Goal: Task Accomplishment & Management: Use online tool/utility

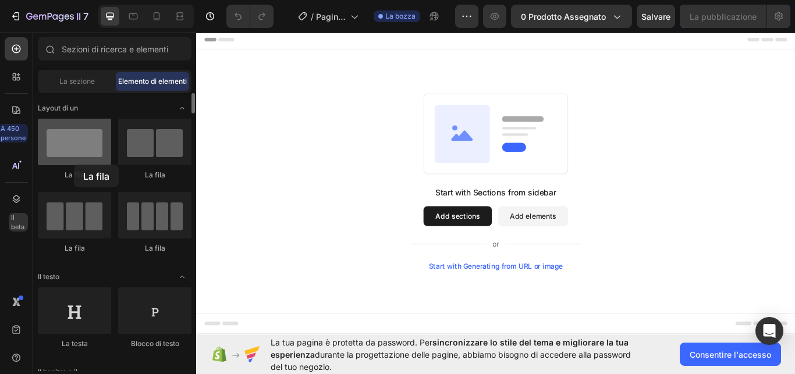
click at [74, 165] on div at bounding box center [74, 142] width 73 height 47
click at [67, 136] on div at bounding box center [74, 142] width 73 height 47
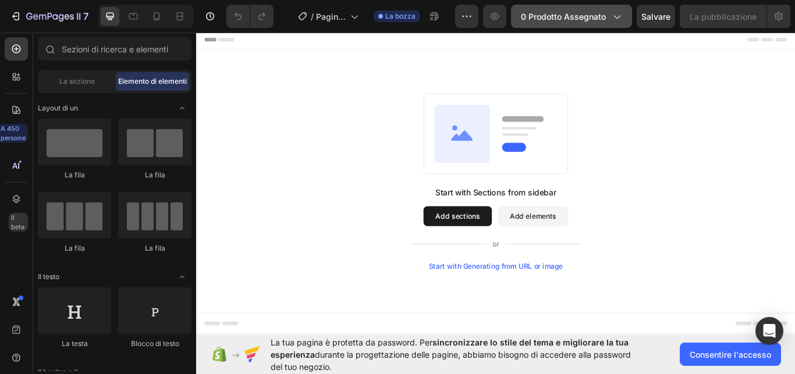
click at [603, 14] on span "0 prodotto assegnato" at bounding box center [563, 16] width 85 height 12
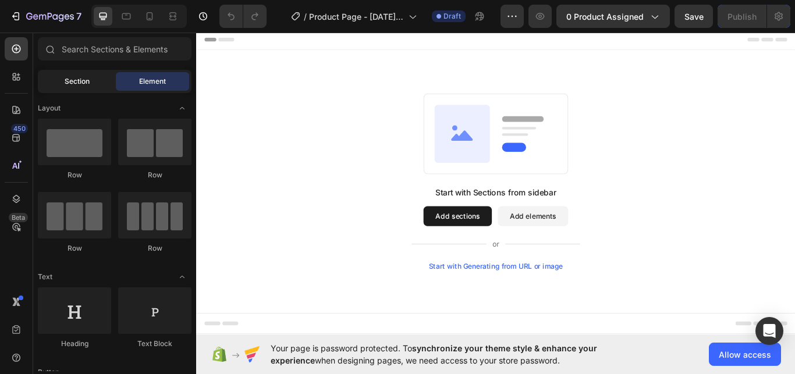
click at [84, 83] on span "Section" at bounding box center [77, 81] width 25 height 10
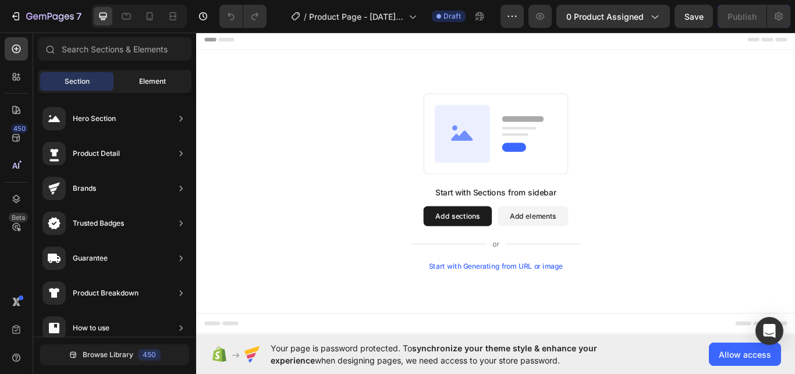
click at [132, 77] on div "Element" at bounding box center [152, 81] width 73 height 19
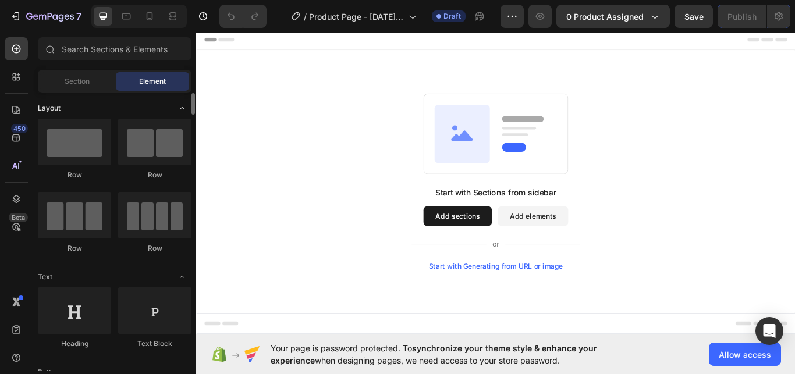
click at [177, 106] on span "Toggle open" at bounding box center [182, 108] width 19 height 19
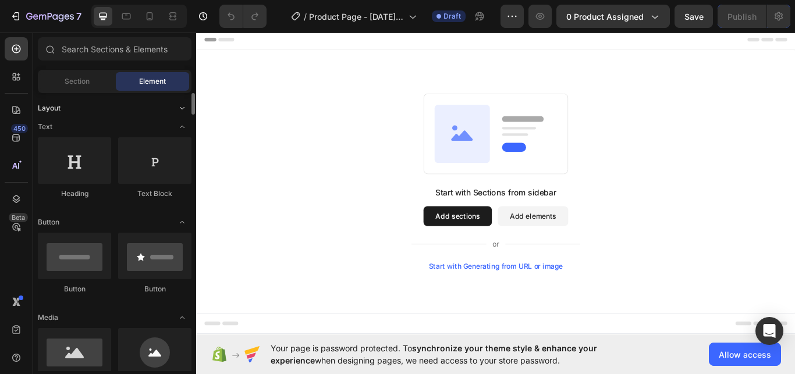
click at [177, 106] on span "Toggle open" at bounding box center [182, 108] width 19 height 19
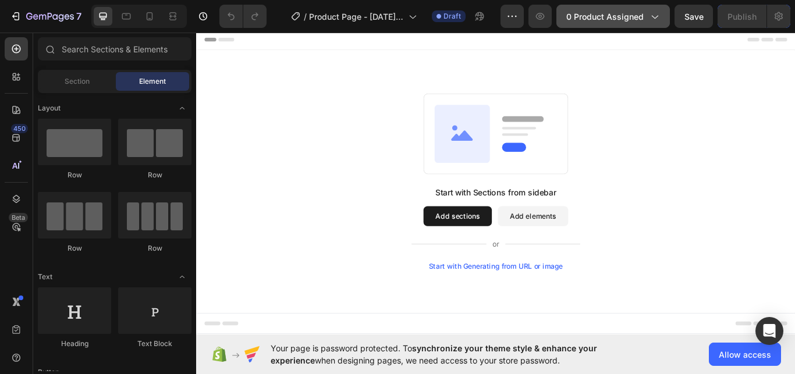
click at [593, 19] on span "0 product assigned" at bounding box center [604, 16] width 77 height 12
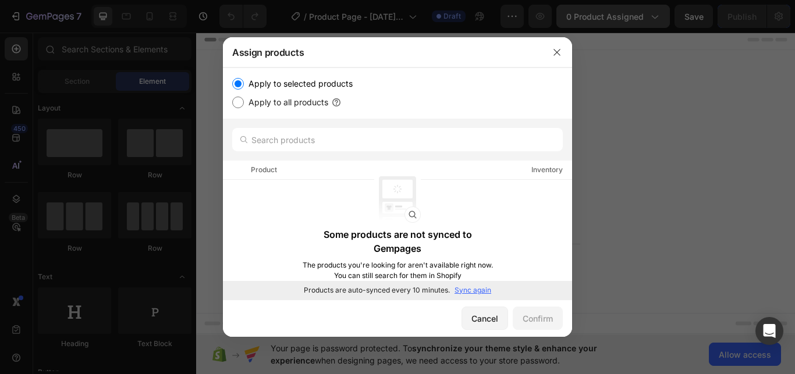
click at [593, 19] on div at bounding box center [397, 187] width 795 height 374
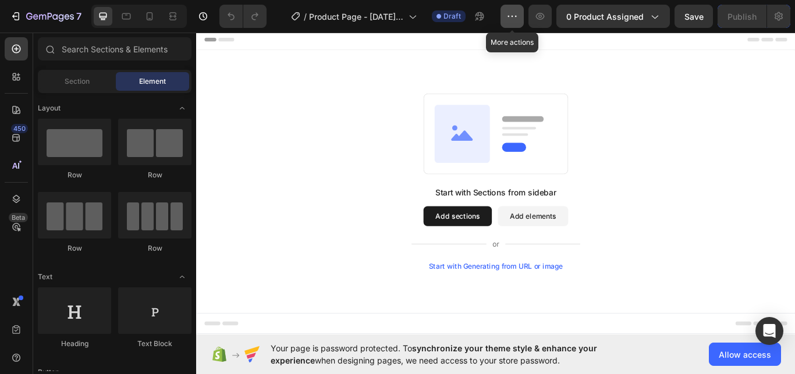
click at [518, 17] on icon "button" at bounding box center [513, 16] width 12 height 12
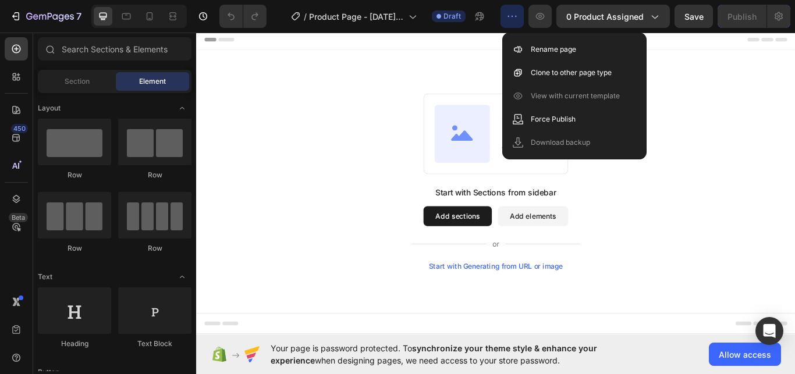
click at [516, 16] on icon "button" at bounding box center [513, 16] width 12 height 12
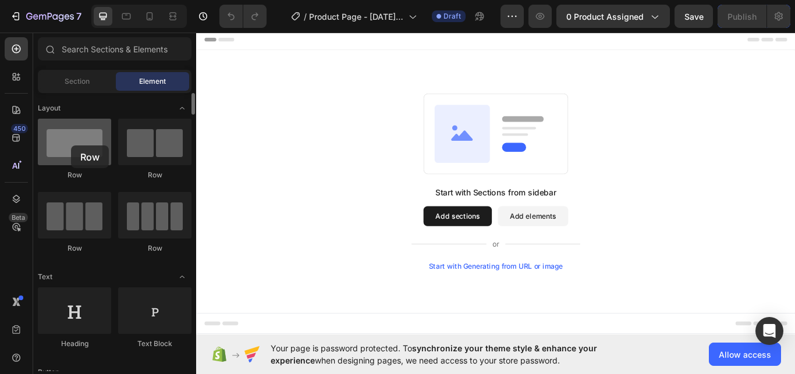
click at [71, 146] on div at bounding box center [74, 142] width 73 height 47
click at [94, 147] on div at bounding box center [74, 142] width 73 height 47
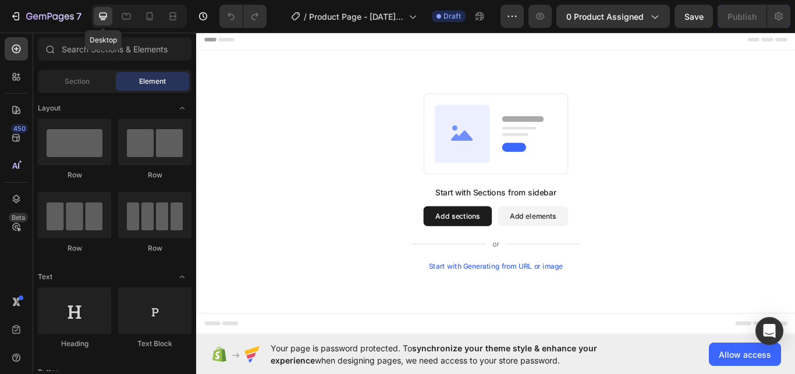
click at [102, 14] on icon at bounding box center [103, 16] width 12 height 12
click at [123, 12] on icon at bounding box center [127, 16] width 12 height 12
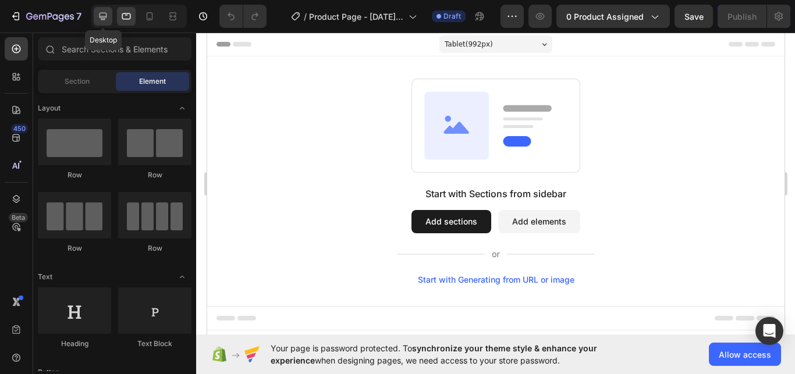
click at [110, 13] on div at bounding box center [103, 16] width 19 height 19
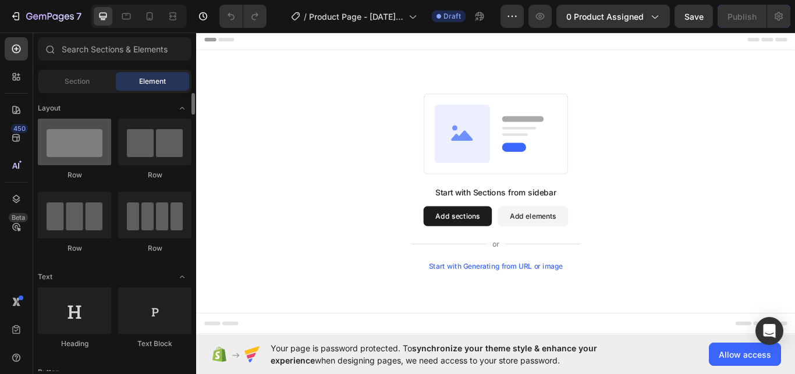
click at [83, 158] on div at bounding box center [74, 142] width 73 height 47
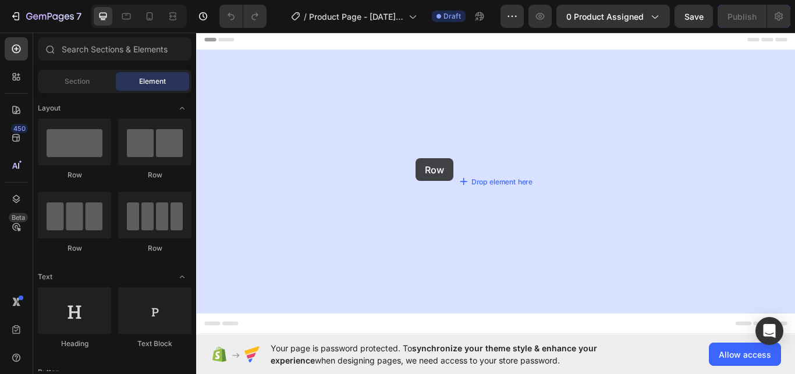
drag, startPoint x: 281, startPoint y: 173, endPoint x: 416, endPoint y: 158, distance: 135.9
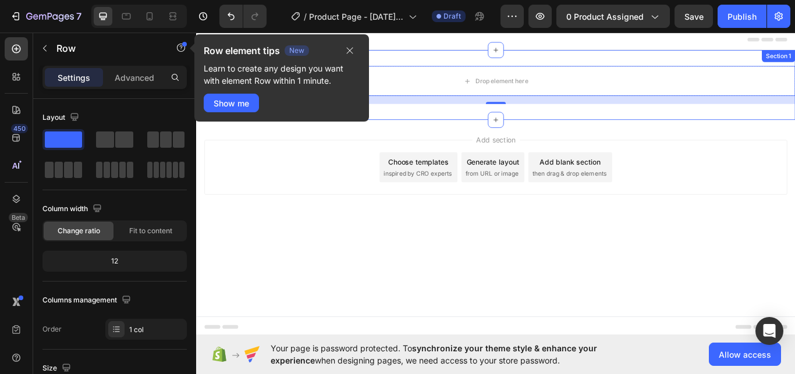
drag, startPoint x: 546, startPoint y: 136, endPoint x: 580, endPoint y: 123, distance: 36.1
click at [580, 123] on div "Drop element here Row 16 Section 1" at bounding box center [545, 95] width 699 height 82
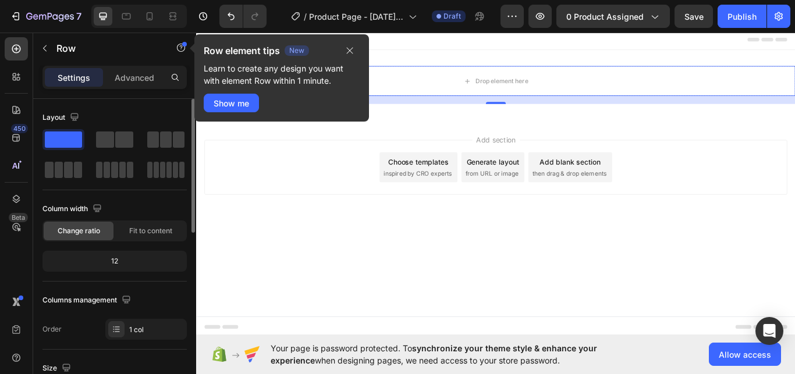
drag, startPoint x: 72, startPoint y: 140, endPoint x: 364, endPoint y: 131, distance: 293.0
click at [196, 131] on div "Layout Column width Change ratio Fit to content 12 Columns management Order 1 c…" at bounding box center [114, 253] width 163 height 309
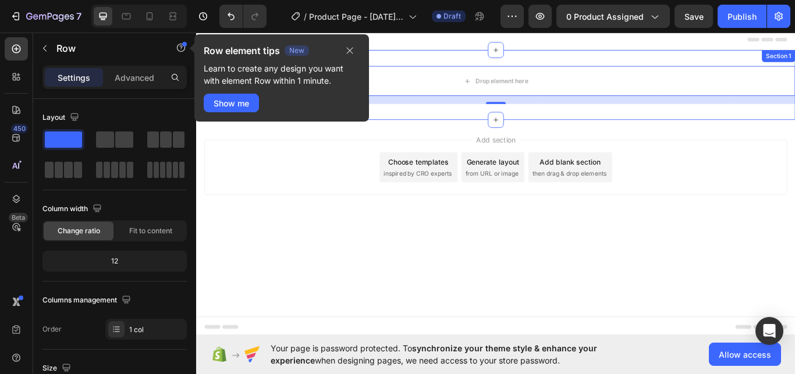
click at [544, 131] on icon at bounding box center [545, 134] width 9 height 9
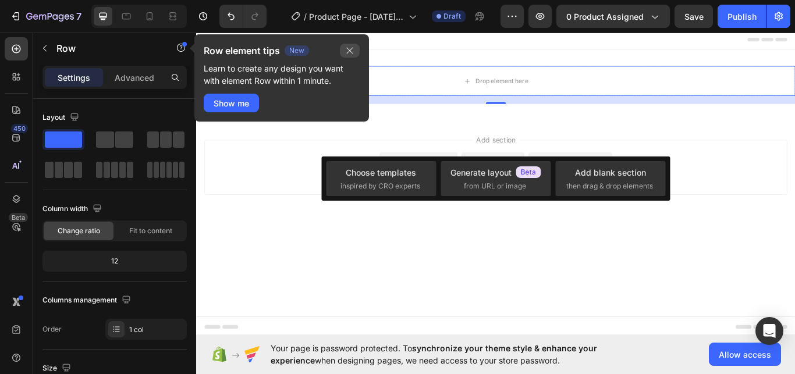
click at [352, 54] on icon "button" at bounding box center [349, 50] width 9 height 9
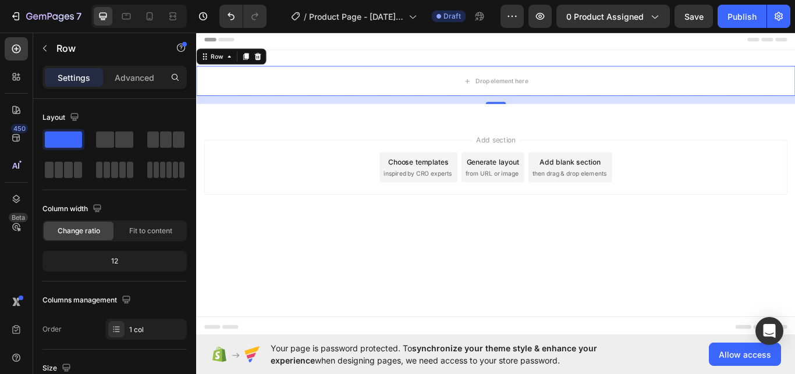
click at [264, 182] on div "Add section Choose templates inspired by CRO experts Generate layout from URL o…" at bounding box center [546, 190] width 680 height 64
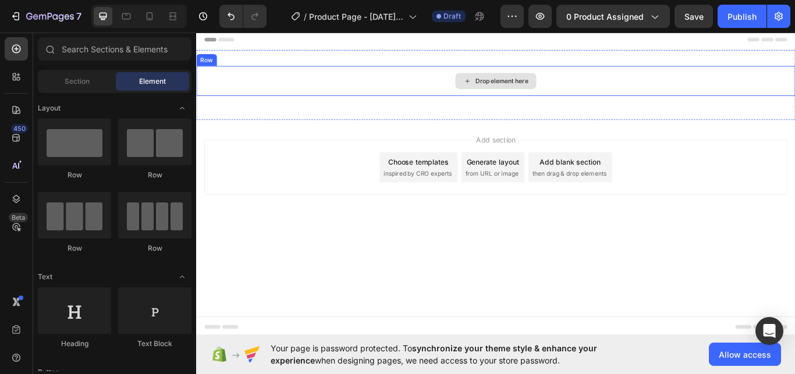
click at [547, 89] on div "Drop element here" at bounding box center [553, 89] width 62 height 9
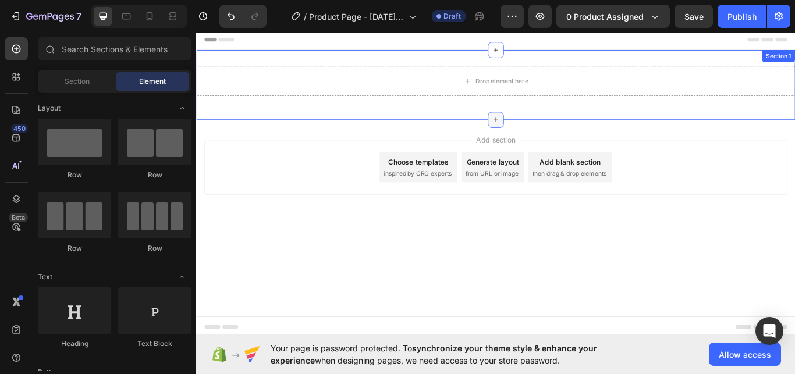
click at [548, 133] on icon at bounding box center [545, 134] width 9 height 9
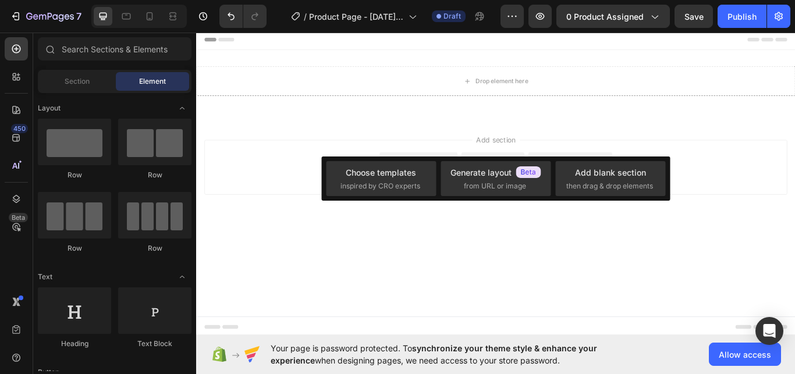
click at [239, 157] on div "Add section Choose templates inspired by CRO experts Generate layout from URL o…" at bounding box center [545, 206] width 699 height 143
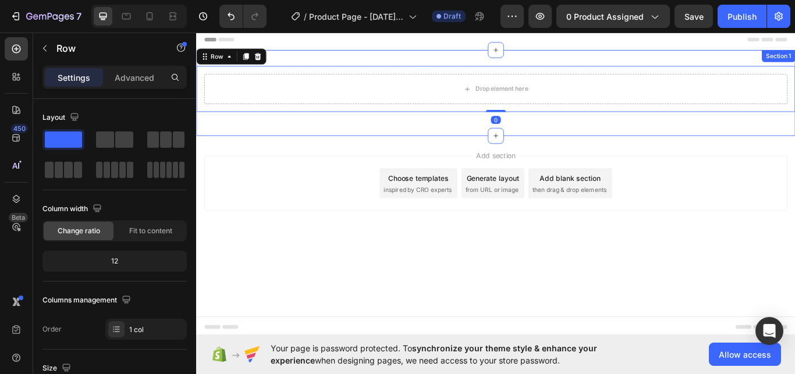
click at [286, 141] on div "Drop element here Row 0 Row Section 1" at bounding box center [545, 104] width 699 height 100
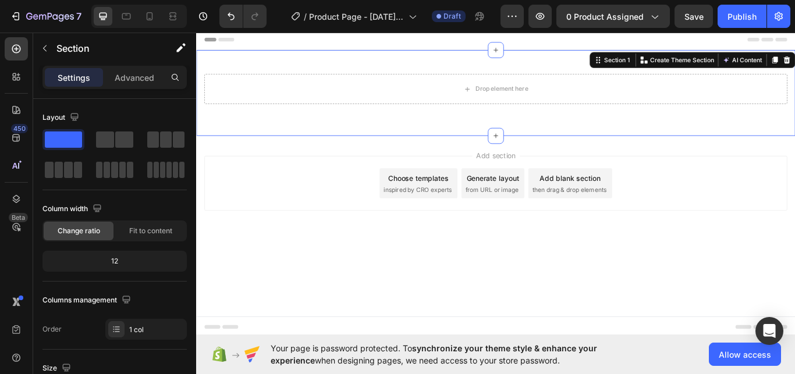
click at [274, 173] on div "Add section Choose templates inspired by CRO experts Generate layout from URL o…" at bounding box center [545, 225] width 699 height 143
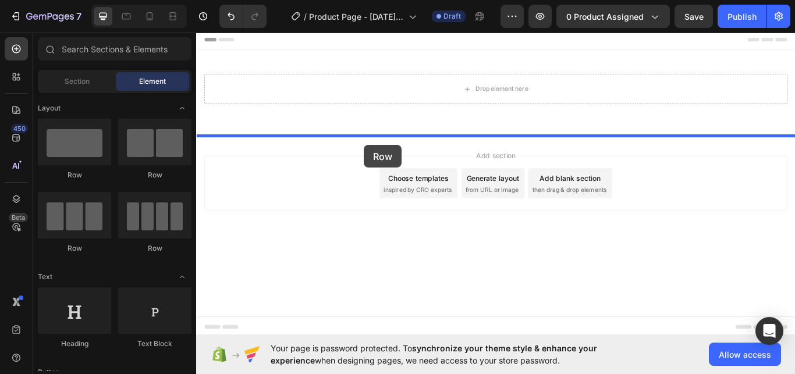
click at [368, 133] on div at bounding box center [545, 209] width 699 height 359
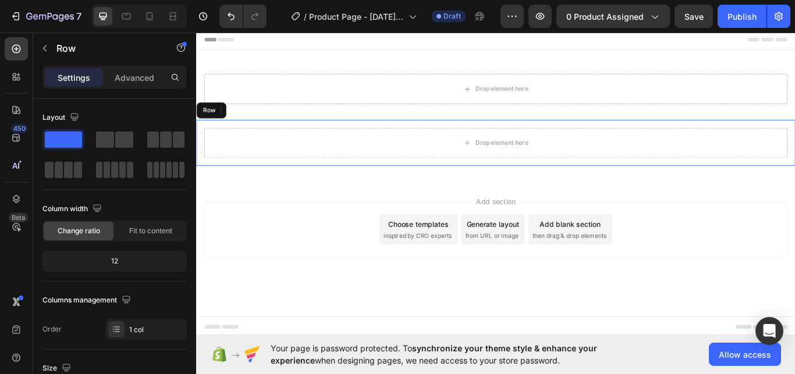
click at [348, 151] on div "Drop element here" at bounding box center [546, 161] width 680 height 35
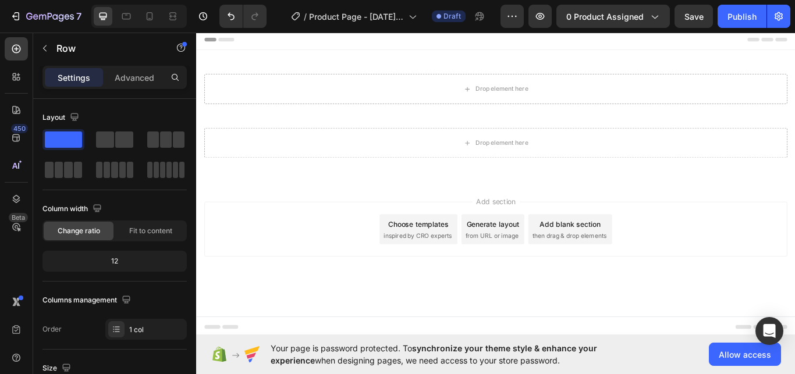
click at [551, 231] on span "Add section" at bounding box center [545, 230] width 55 height 12
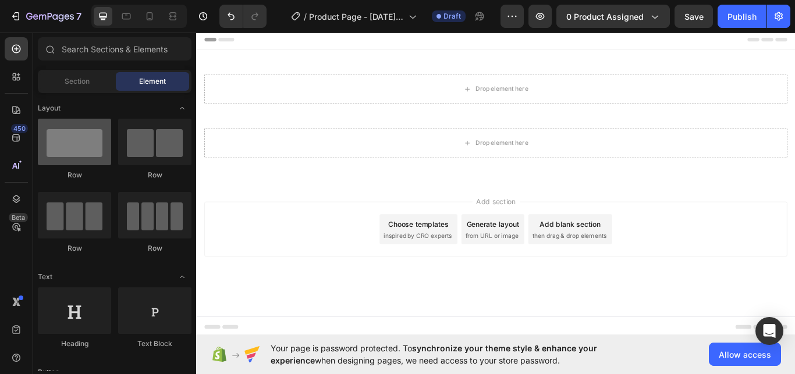
click at [94, 142] on div at bounding box center [74, 142] width 73 height 47
click at [468, 219] on div "Add section Choose templates inspired by CRO experts Generate layout from URL o…" at bounding box center [545, 278] width 699 height 143
click at [795, 315] on div "Add section Choose templates inspired by CRO experts Generate layout from URL o…" at bounding box center [545, 278] width 699 height 143
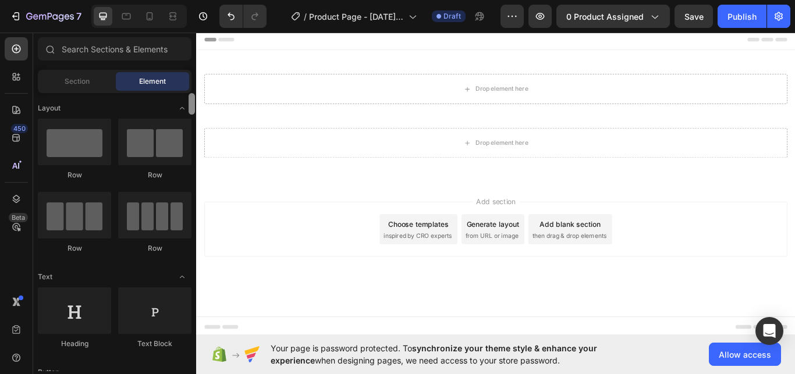
scroll to position [278, 0]
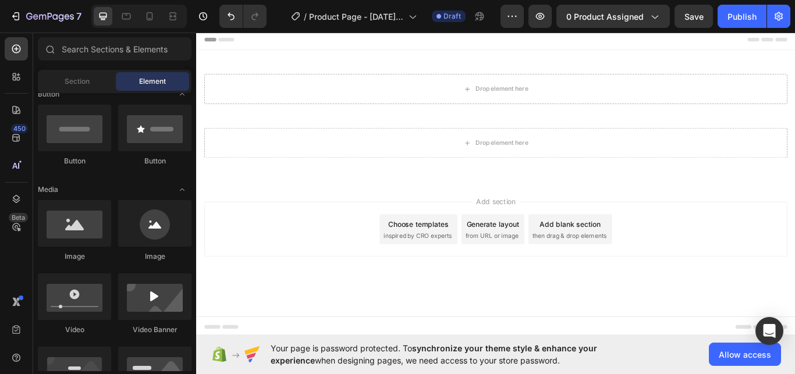
click at [209, 222] on div "Add section Choose templates inspired by CRO experts Generate layout from URL o…" at bounding box center [545, 278] width 699 height 143
click at [216, 218] on div "Add section Choose templates inspired by CRO experts Generate layout from URL o…" at bounding box center [545, 278] width 699 height 143
click at [212, 227] on div "Add section Choose templates inspired by CRO experts Generate layout from URL o…" at bounding box center [545, 278] width 699 height 143
click at [233, 292] on div "Add section Choose templates inspired by CRO experts Generate layout from URL o…" at bounding box center [546, 263] width 680 height 64
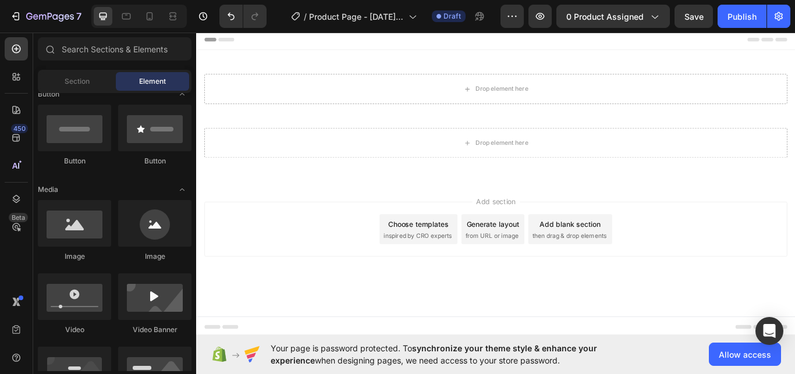
click at [253, 253] on div "Add section Choose templates inspired by CRO experts Generate layout from URL o…" at bounding box center [546, 263] width 680 height 64
click at [795, 219] on div "Add section Choose templates inspired by CRO experts Generate layout from URL o…" at bounding box center [545, 278] width 699 height 143
click at [795, 207] on div "Add section Choose templates inspired by CRO experts Generate layout from URL o…" at bounding box center [545, 278] width 699 height 143
click at [109, 81] on div "Section" at bounding box center [76, 81] width 73 height 19
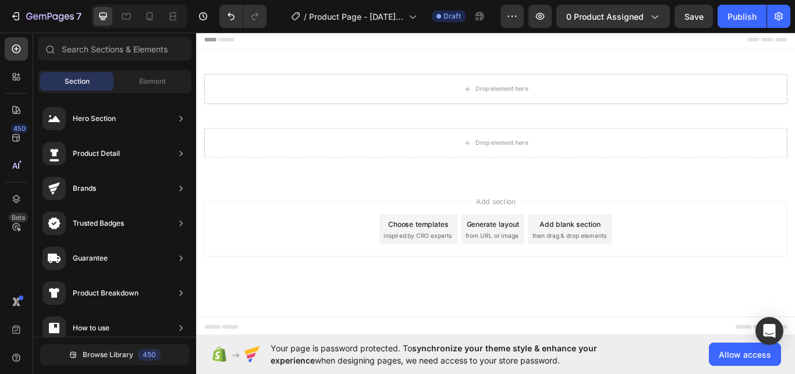
click at [110, 78] on div "Section" at bounding box center [76, 81] width 73 height 19
click at [77, 83] on span "Section" at bounding box center [77, 81] width 25 height 10
click at [12, 110] on icon at bounding box center [16, 110] width 12 height 12
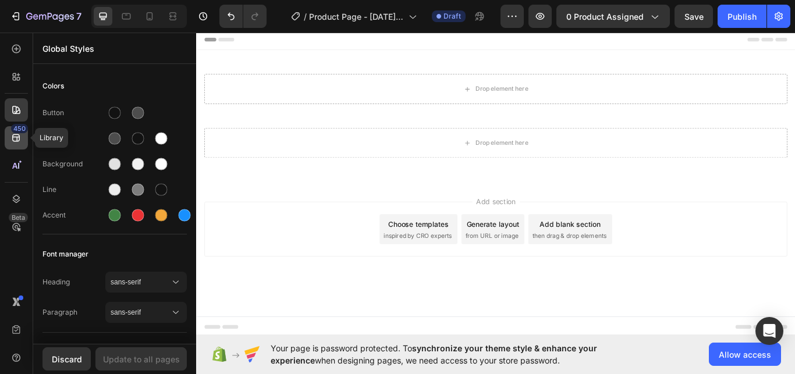
click at [11, 139] on icon at bounding box center [16, 138] width 12 height 12
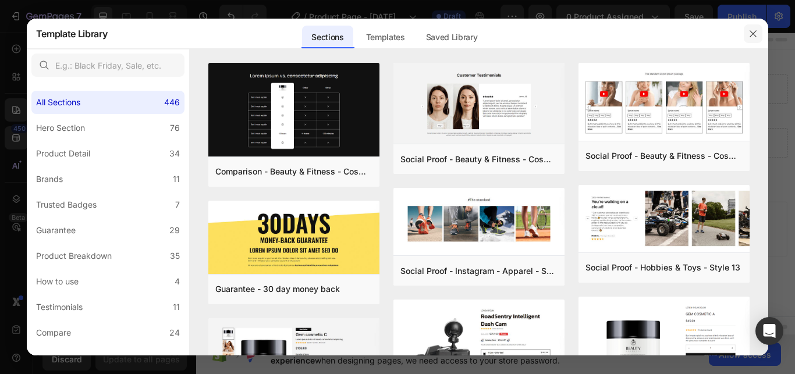
click at [750, 30] on icon "button" at bounding box center [753, 33] width 9 height 9
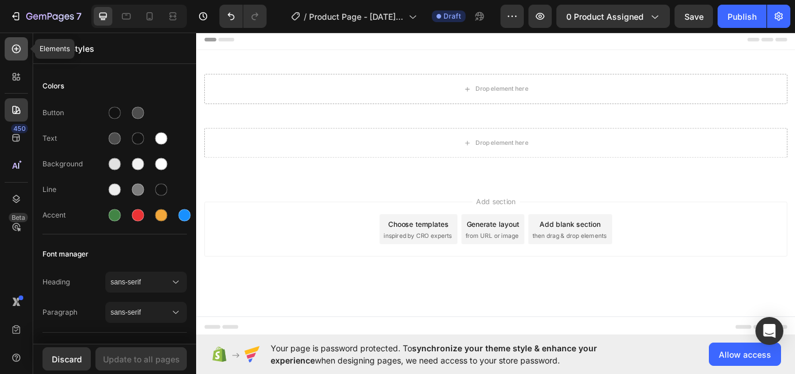
click at [9, 55] on div at bounding box center [16, 48] width 23 height 23
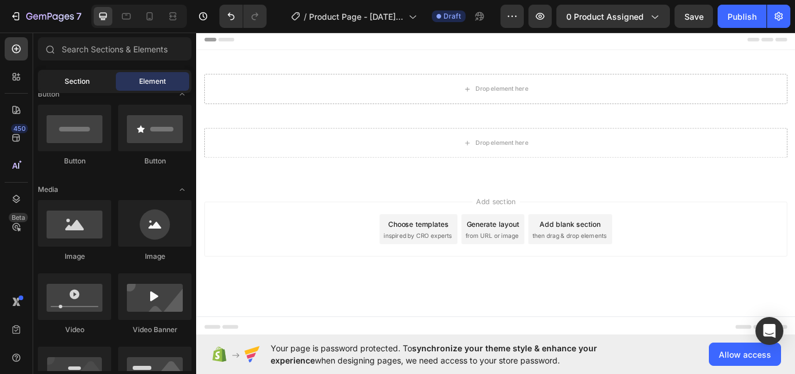
click at [80, 83] on span "Section" at bounding box center [77, 81] width 25 height 10
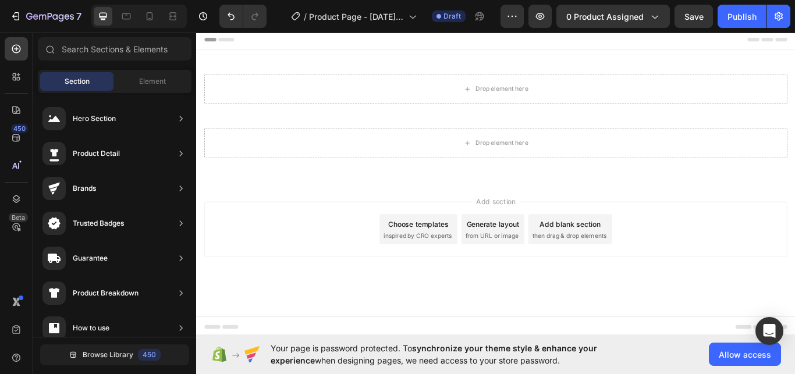
click at [168, 70] on div "Section Element" at bounding box center [115, 81] width 154 height 23
click at [165, 75] on div "Element" at bounding box center [152, 81] width 73 height 19
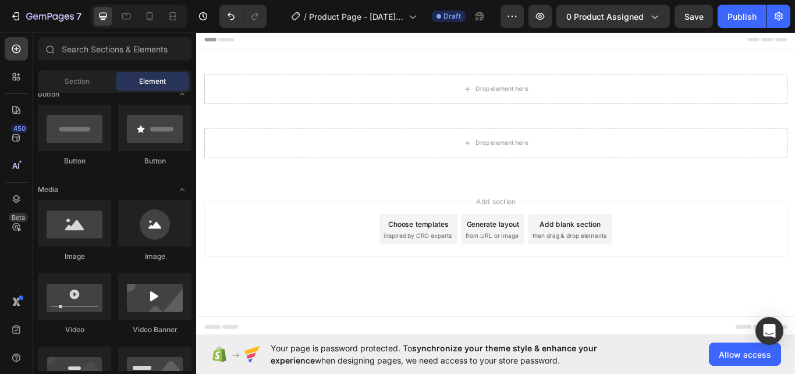
scroll to position [0, 0]
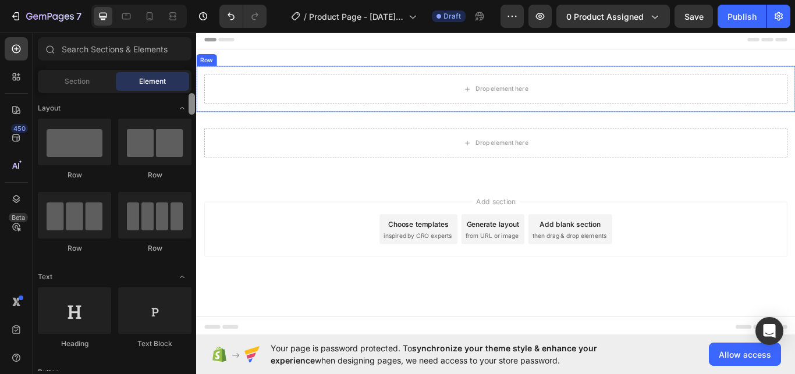
drag, startPoint x: 387, startPoint y: 155, endPoint x: 197, endPoint y: 98, distance: 197.6
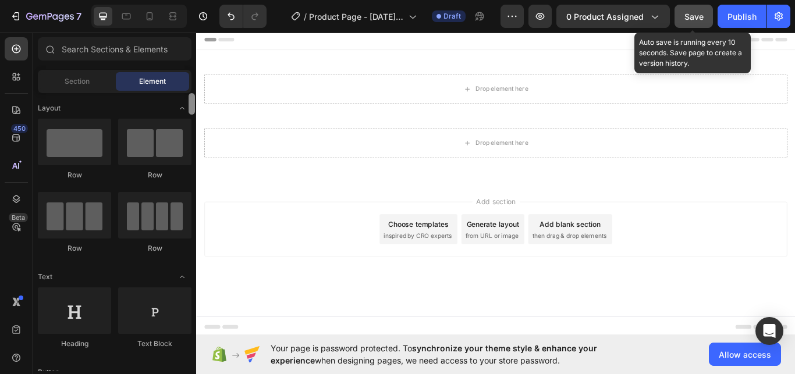
click at [701, 25] on button "Save" at bounding box center [694, 16] width 38 height 23
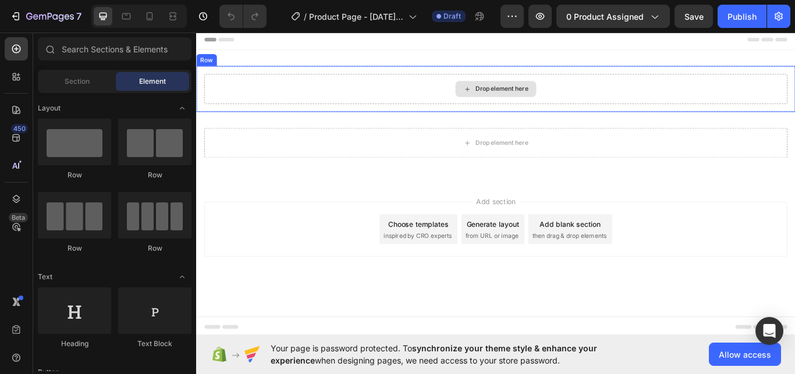
click at [437, 104] on div "Drop element here" at bounding box center [546, 99] width 680 height 35
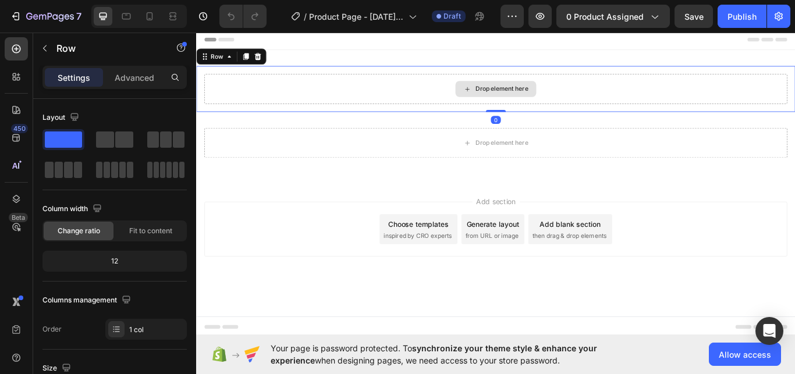
click at [547, 97] on div "Drop element here" at bounding box center [553, 98] width 62 height 9
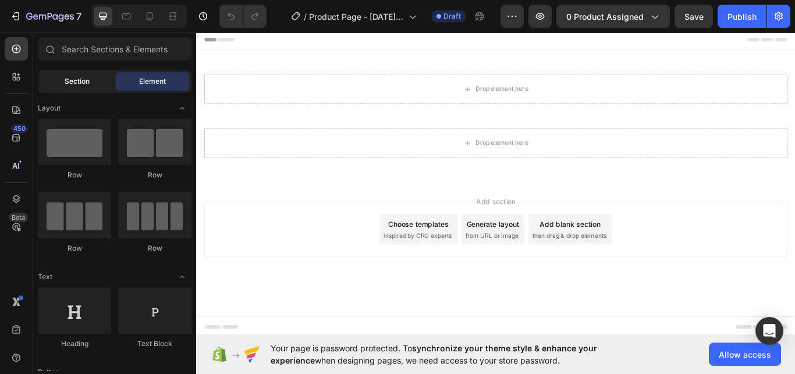
click at [92, 82] on div "Section" at bounding box center [76, 81] width 73 height 19
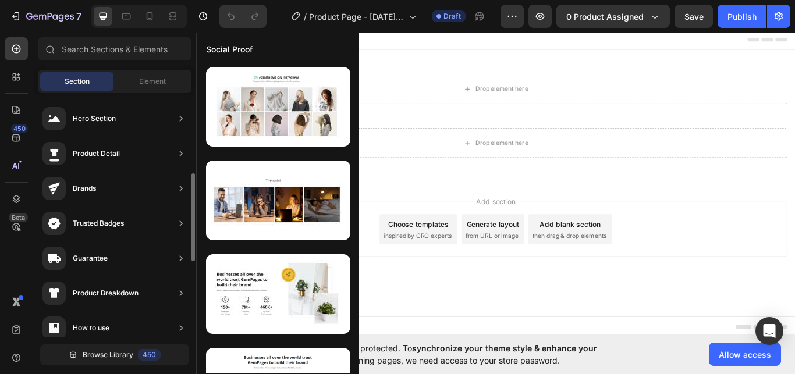
scroll to position [356, 0]
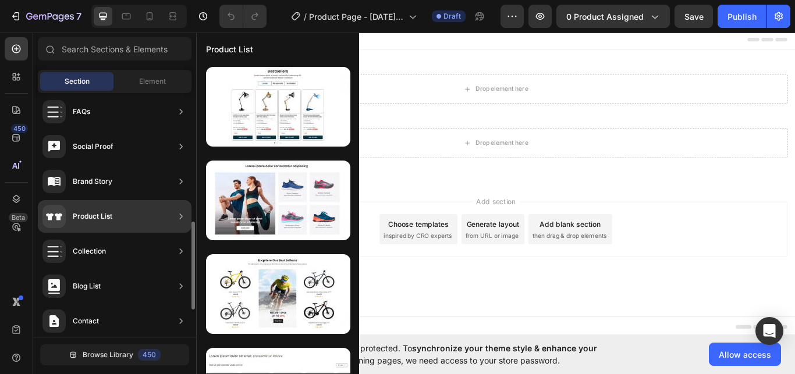
click at [118, 210] on div "Product List" at bounding box center [115, 216] width 154 height 33
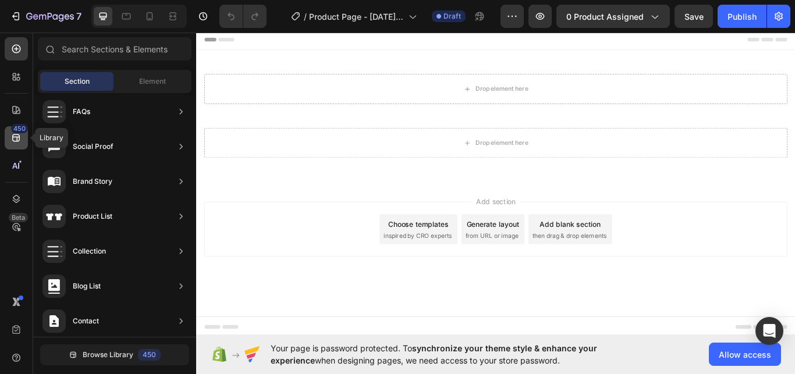
click at [23, 137] on div "450" at bounding box center [16, 137] width 23 height 23
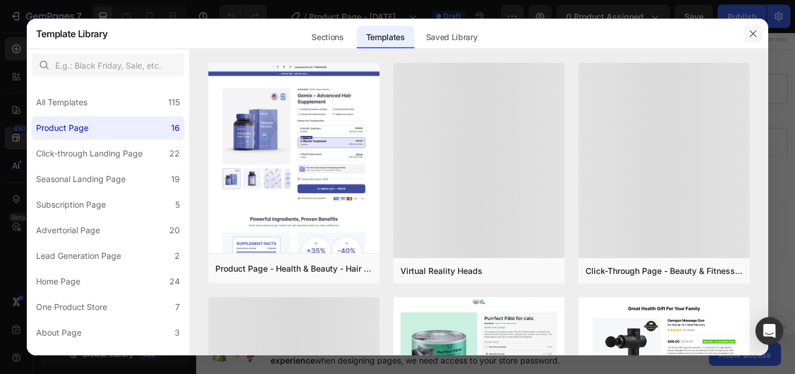
click at [753, 36] on icon "button" at bounding box center [753, 33] width 9 height 9
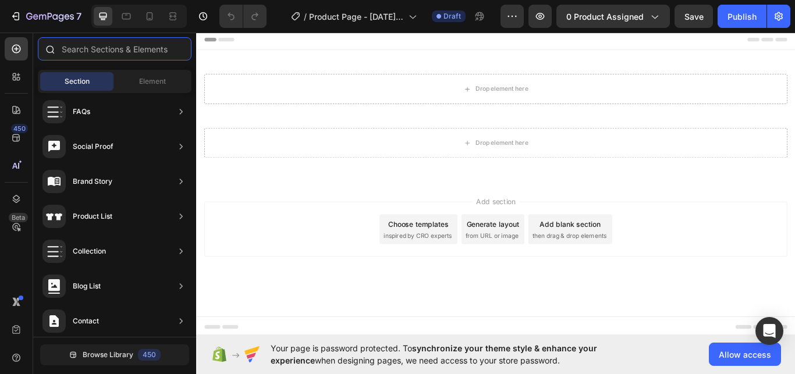
click at [90, 55] on input "text" at bounding box center [115, 48] width 154 height 23
type input "p"
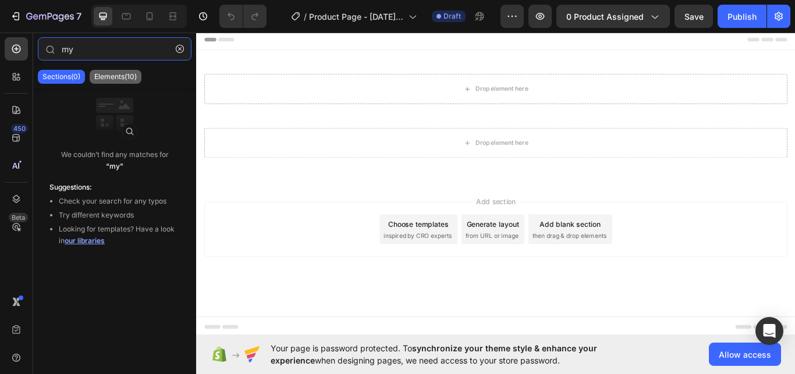
type input "my"
click at [112, 74] on p "Elements(10)" at bounding box center [115, 76] width 43 height 9
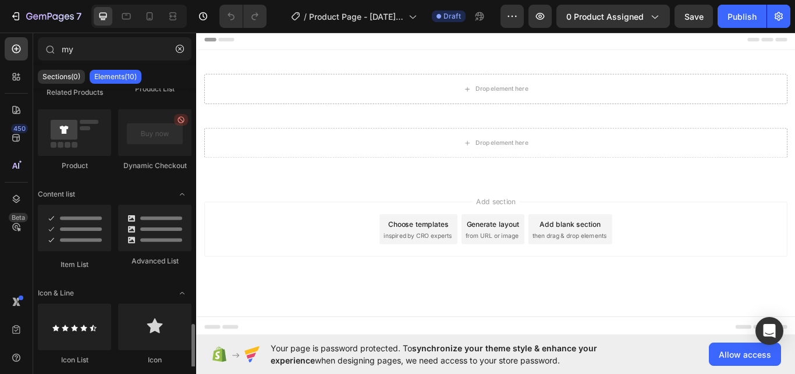
scroll to position [200, 0]
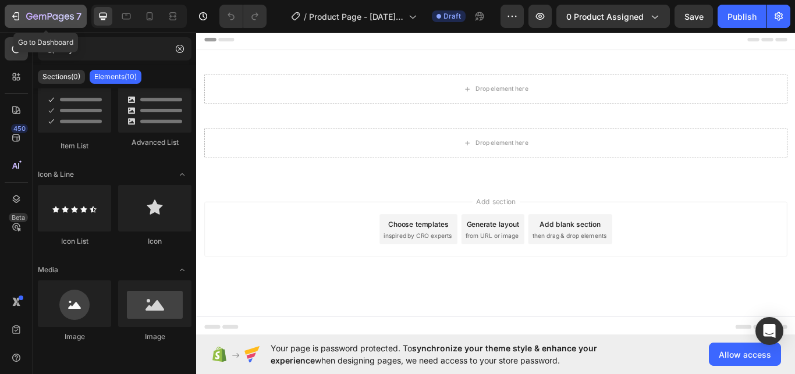
click at [47, 19] on icon "button" at bounding box center [50, 17] width 48 height 10
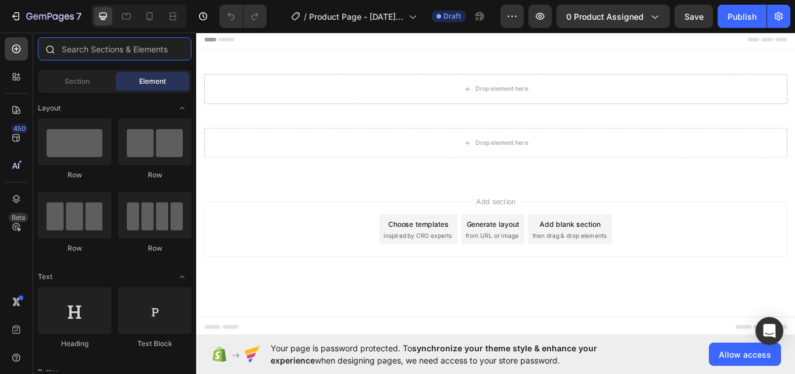
click at [100, 48] on input "text" at bounding box center [115, 48] width 154 height 23
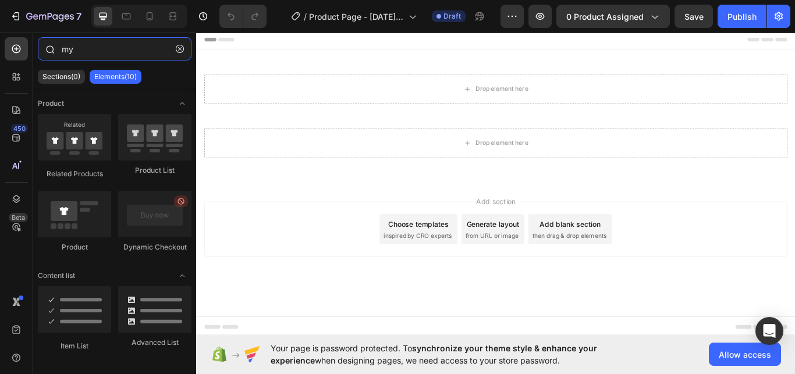
type input "m"
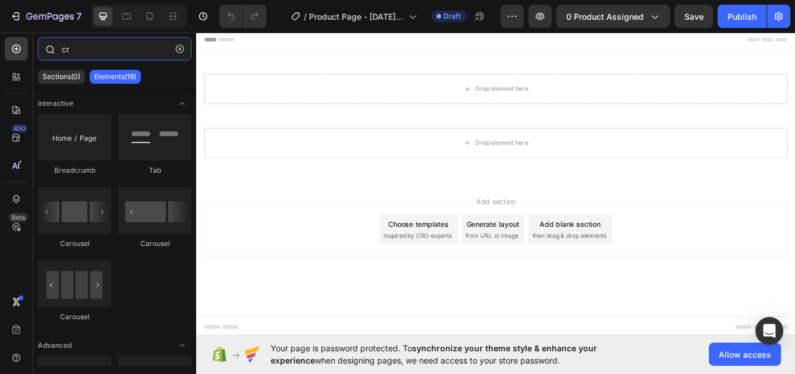
type input "c"
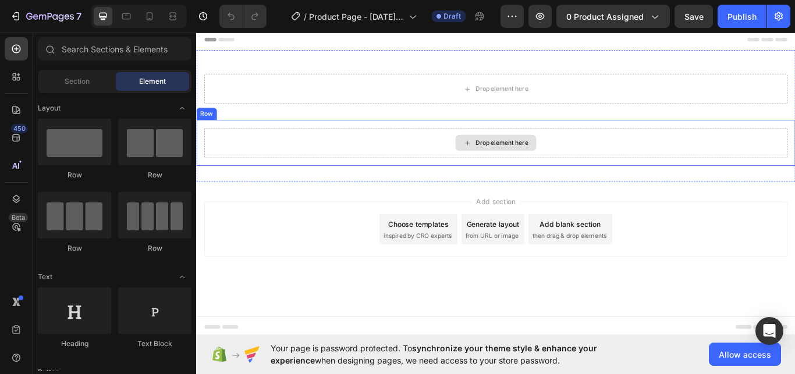
click at [536, 162] on div "Drop element here" at bounding box center [553, 161] width 62 height 9
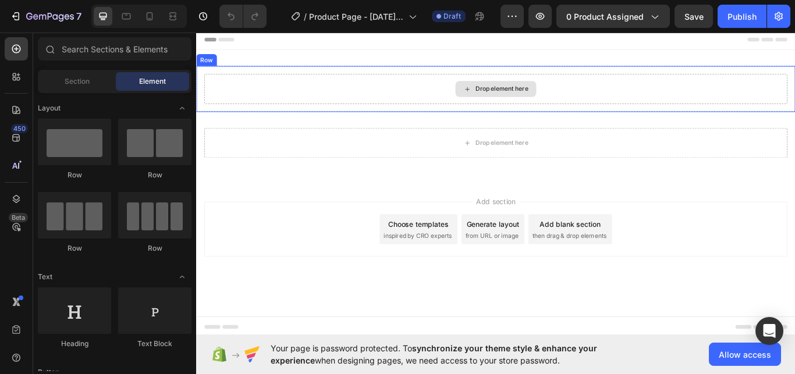
click at [544, 97] on div "Drop element here" at bounding box center [553, 98] width 62 height 9
click at [509, 100] on icon at bounding box center [512, 99] width 9 height 10
click at [514, 98] on icon at bounding box center [512, 99] width 9 height 10
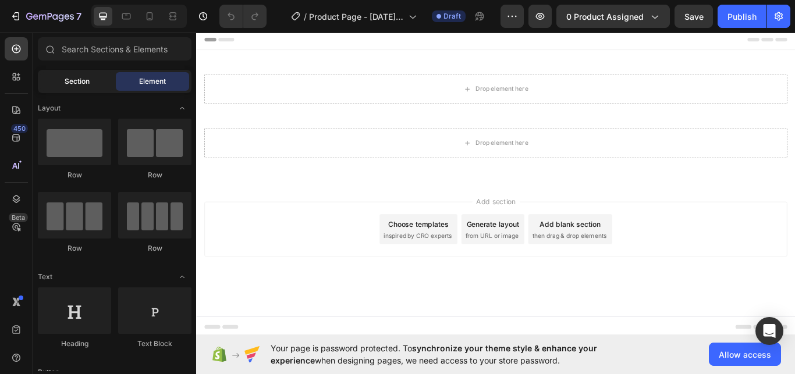
click at [106, 81] on div "Section" at bounding box center [76, 81] width 73 height 19
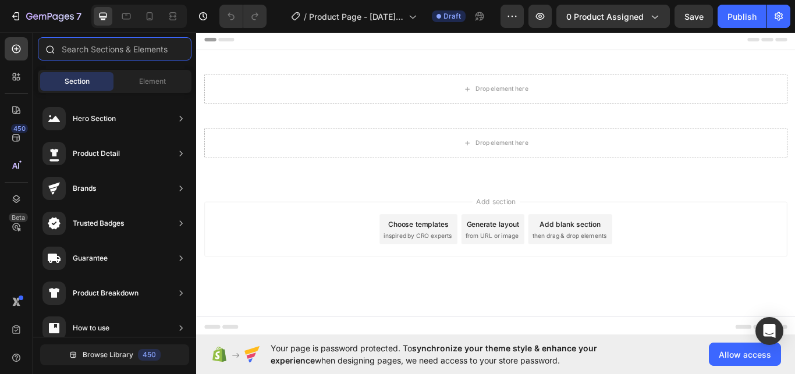
click at [117, 49] on input "text" at bounding box center [115, 48] width 154 height 23
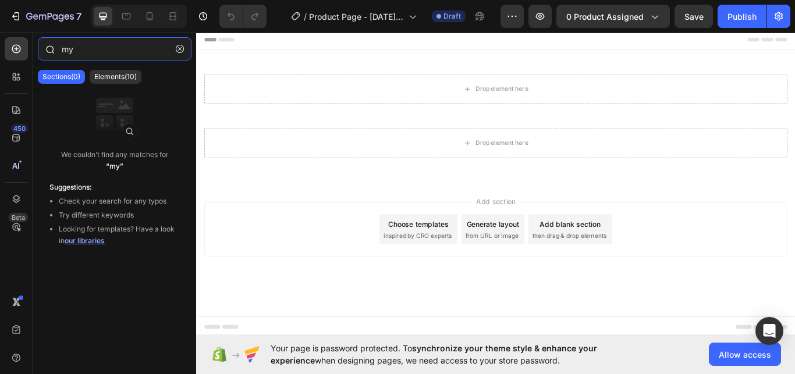
type input "m"
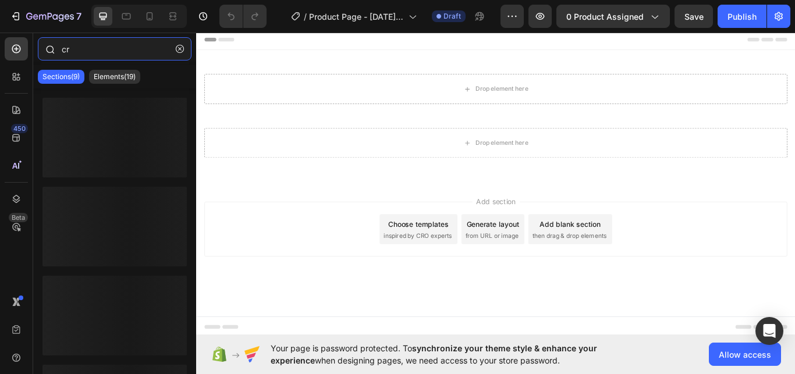
type input "c"
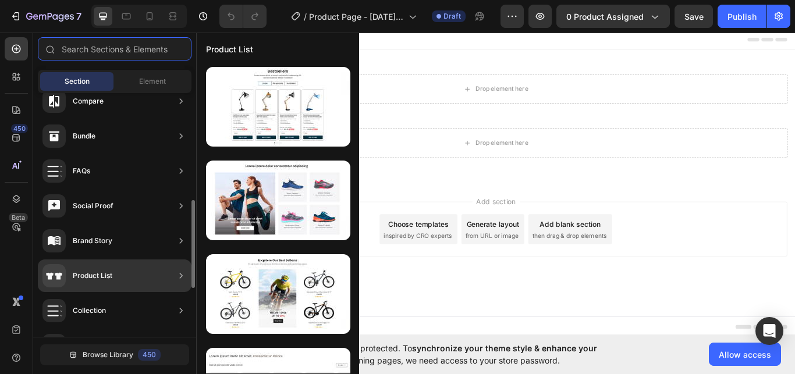
scroll to position [431, 0]
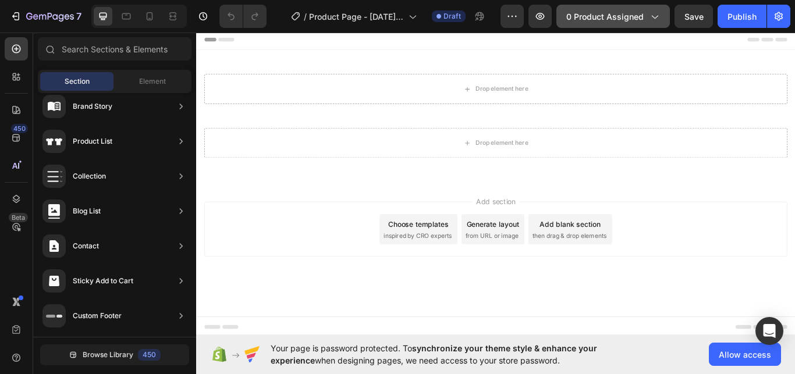
click at [609, 17] on span "0 product assigned" at bounding box center [604, 16] width 77 height 12
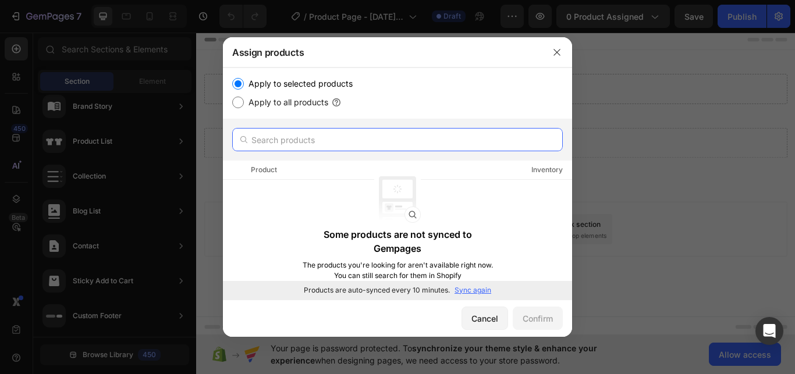
click at [297, 139] on input "text" at bounding box center [397, 139] width 331 height 23
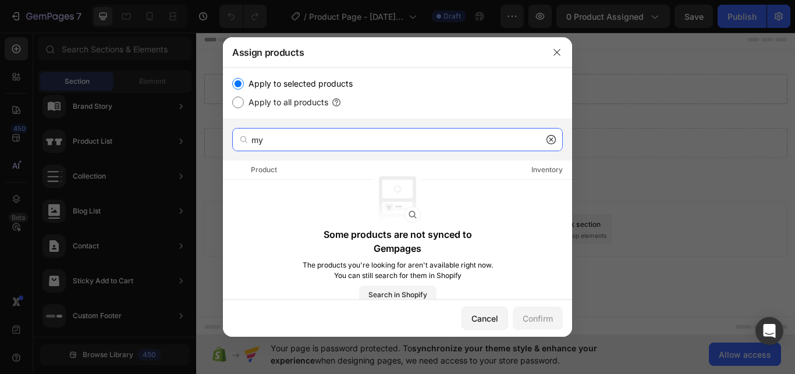
type input "my"
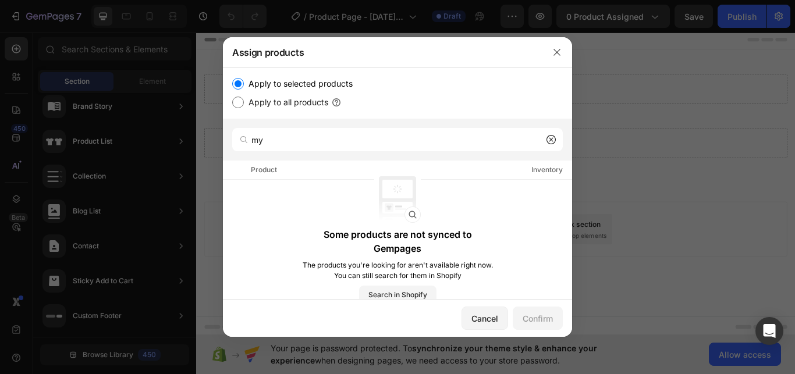
click at [239, 98] on input "Apply to all products" at bounding box center [238, 103] width 12 height 12
radio input "true"
click at [547, 319] on div "Confirm" at bounding box center [538, 319] width 30 height 12
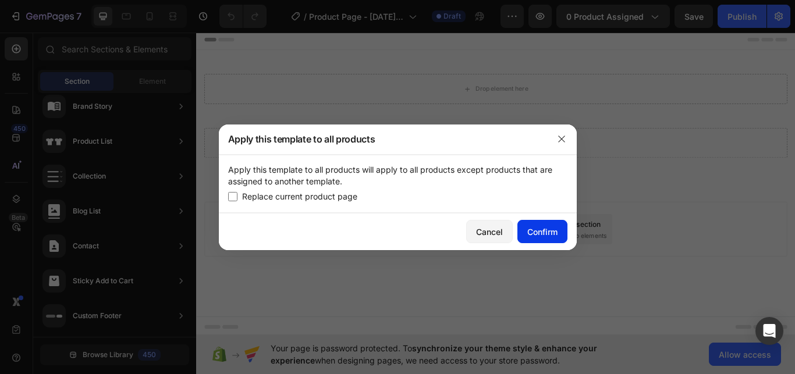
click at [547, 225] on button "Confirm" at bounding box center [543, 231] width 50 height 23
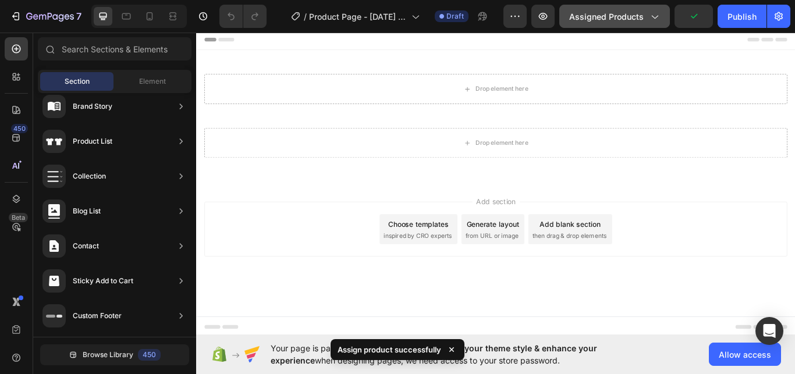
click at [617, 16] on span "Assigned Products" at bounding box center [606, 16] width 75 height 12
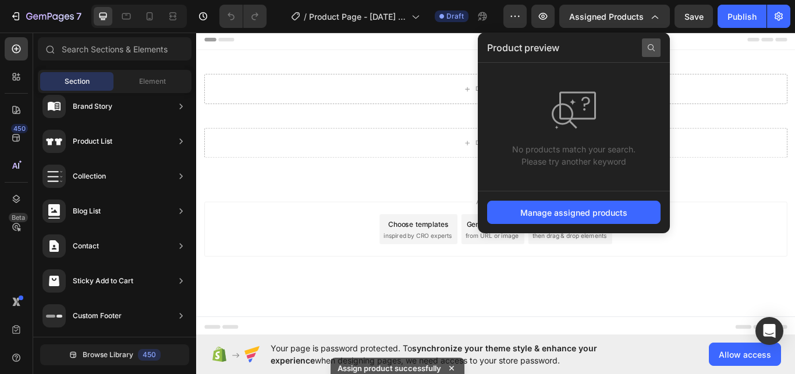
click at [650, 46] on icon at bounding box center [651, 47] width 9 height 9
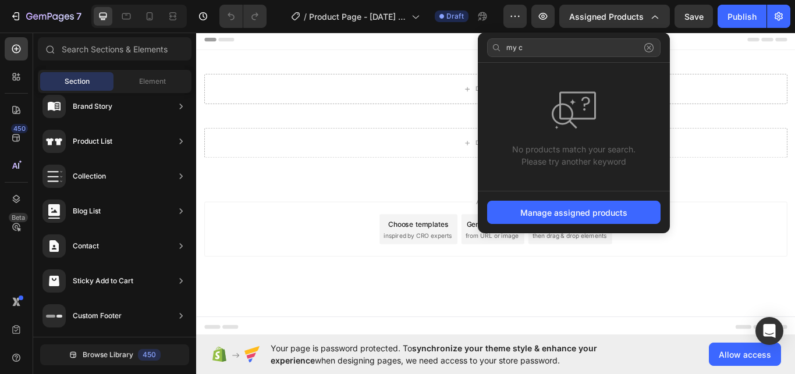
type input "my c"
click at [649, 49] on icon at bounding box center [649, 47] width 9 height 9
click at [502, 11] on div "/ Product Page - Sep 26, 19:31:43 Draft" at bounding box center [390, 16] width 228 height 23
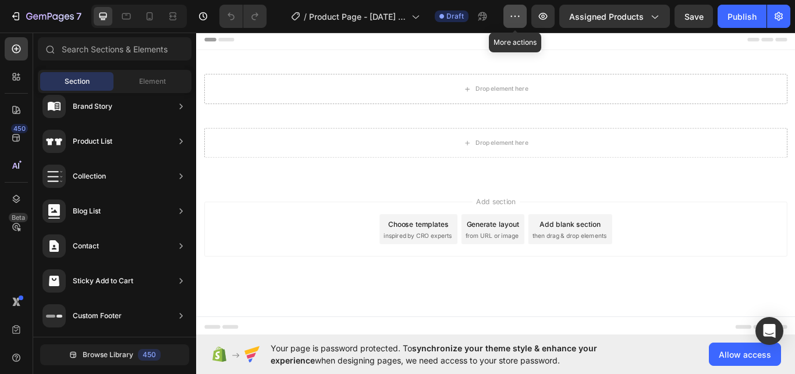
click at [507, 13] on button "button" at bounding box center [515, 16] width 23 height 23
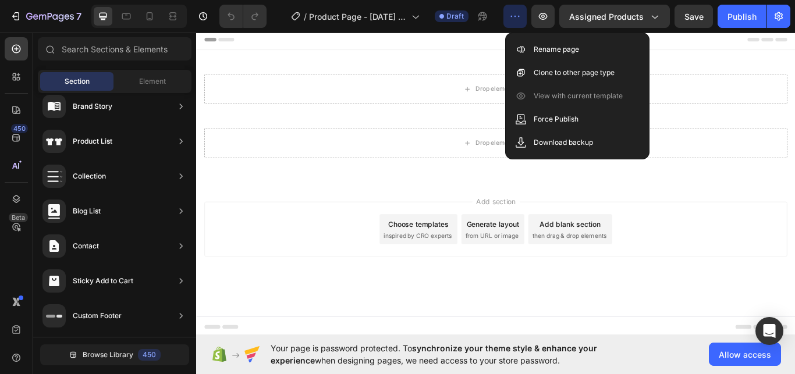
click at [518, 9] on button "button" at bounding box center [515, 16] width 23 height 23
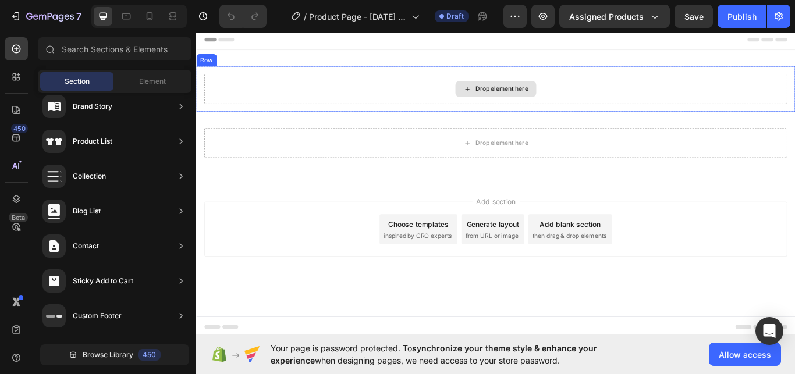
click at [565, 97] on div "Drop element here" at bounding box center [553, 98] width 62 height 9
click at [351, 95] on div "Drop element here" at bounding box center [546, 99] width 680 height 35
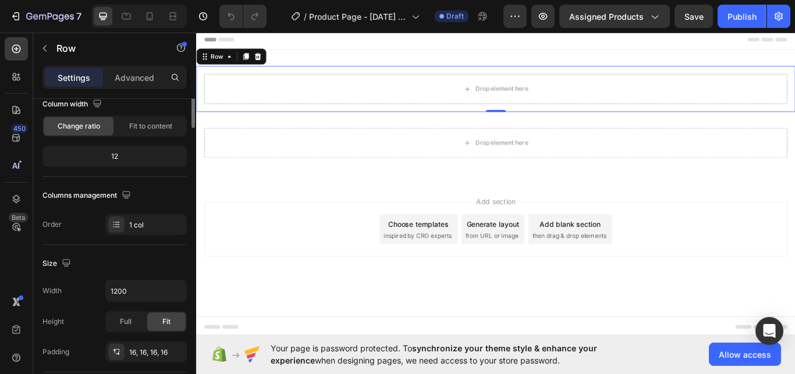
scroll to position [0, 0]
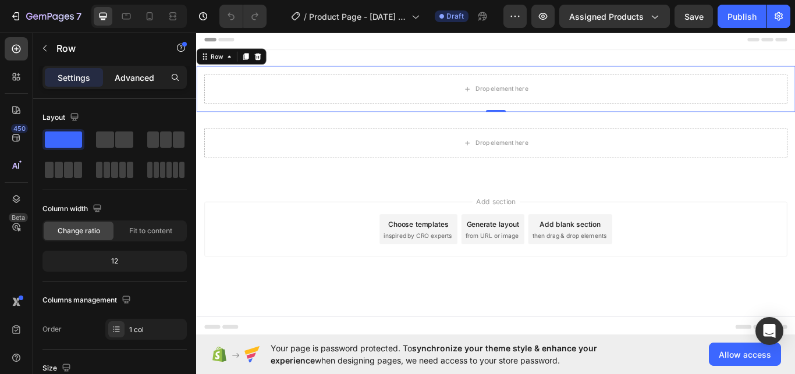
click at [145, 77] on p "Advanced" at bounding box center [135, 78] width 40 height 12
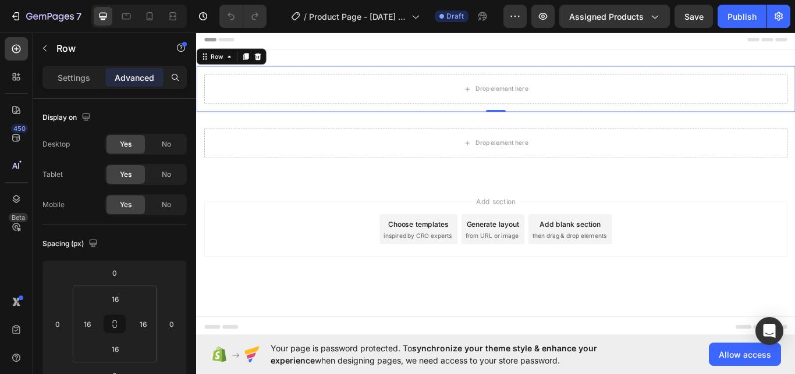
click at [74, 66] on div "Settings Advanced" at bounding box center [115, 77] width 144 height 23
click at [84, 77] on p "Settings" at bounding box center [74, 78] width 33 height 12
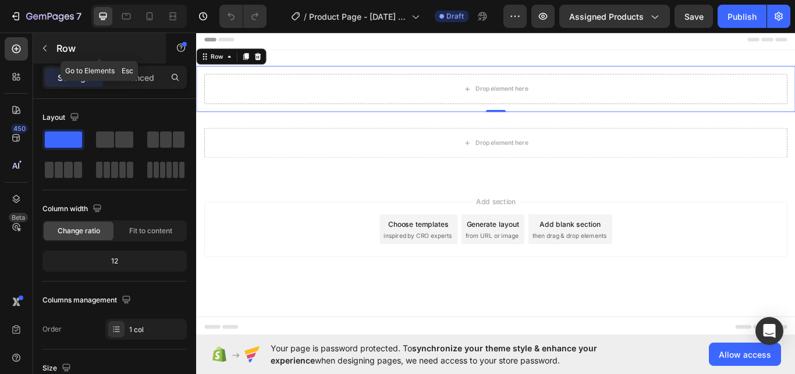
click at [40, 43] on button "button" at bounding box center [45, 48] width 19 height 19
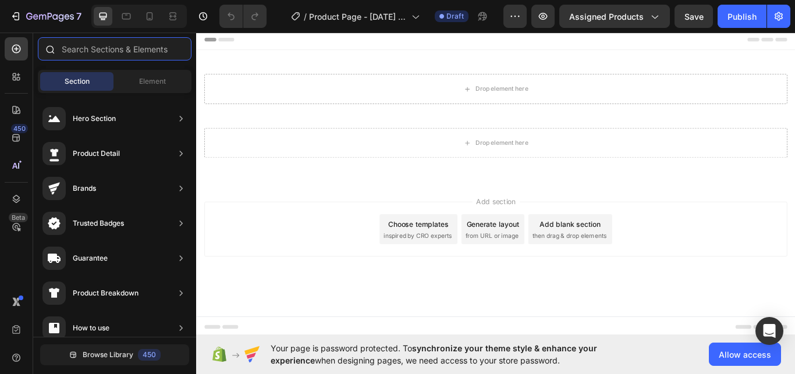
click at [104, 46] on input "text" at bounding box center [115, 48] width 154 height 23
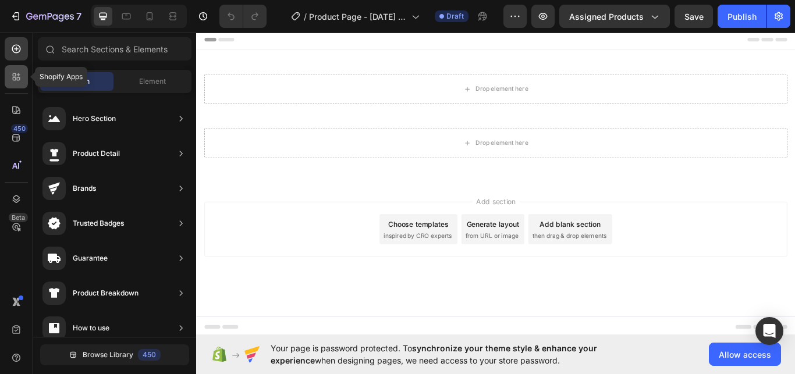
click at [22, 73] on div at bounding box center [16, 76] width 23 height 23
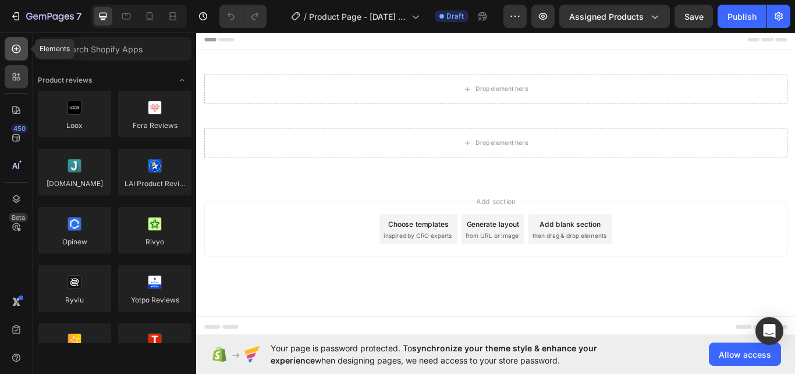
click at [17, 58] on div at bounding box center [16, 48] width 23 height 23
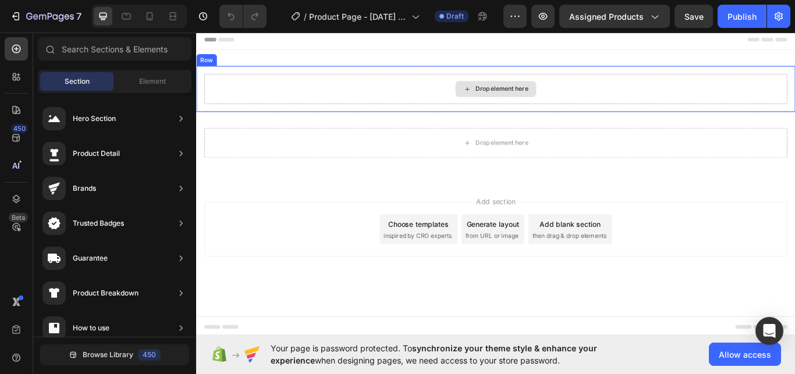
click at [541, 93] on div "Drop element here" at bounding box center [545, 99] width 94 height 19
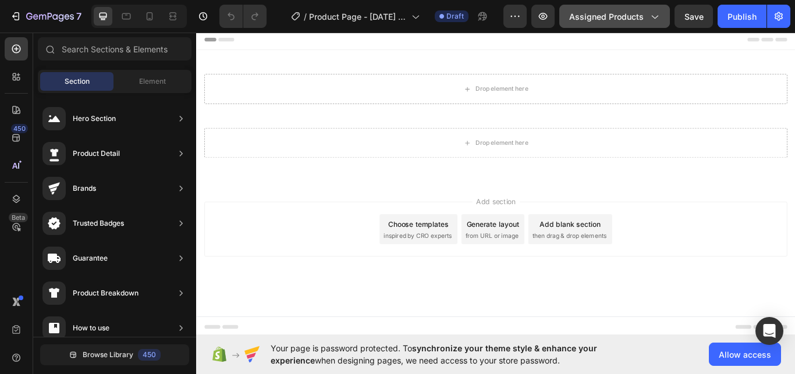
click at [608, 24] on button "Assigned Products" at bounding box center [615, 16] width 111 height 23
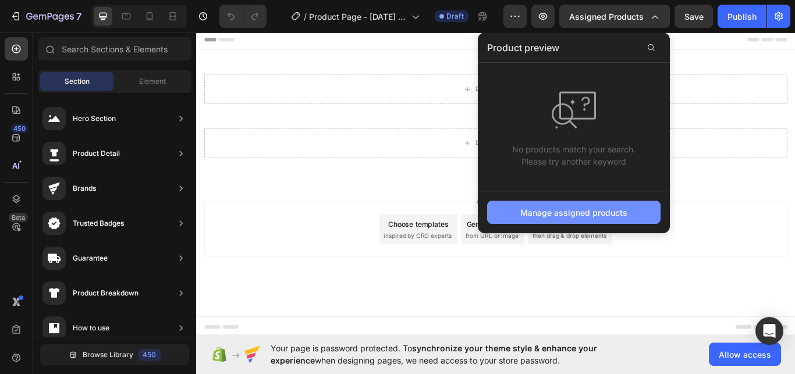
click at [604, 209] on div "Manage assigned products" at bounding box center [573, 213] width 107 height 12
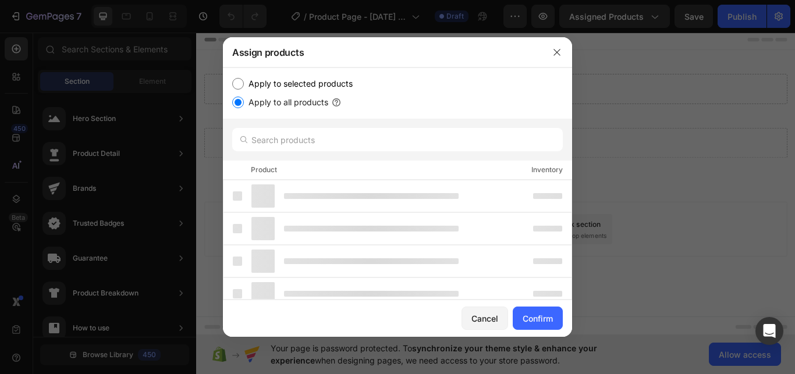
click at [232, 79] on input "Apply to selected products" at bounding box center [238, 84] width 12 height 12
radio input "true"
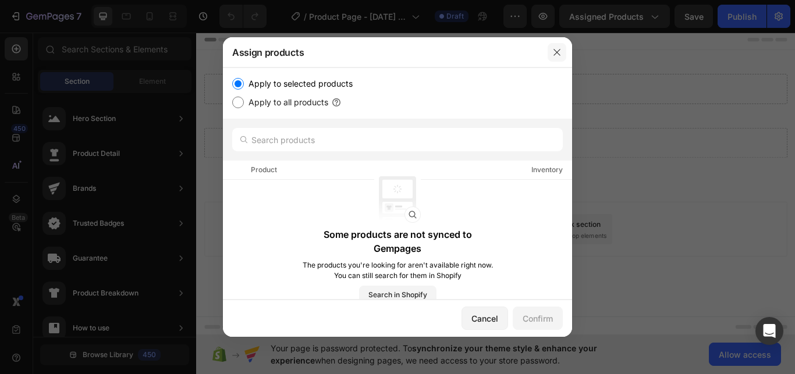
click at [548, 51] on button "button" at bounding box center [557, 52] width 19 height 19
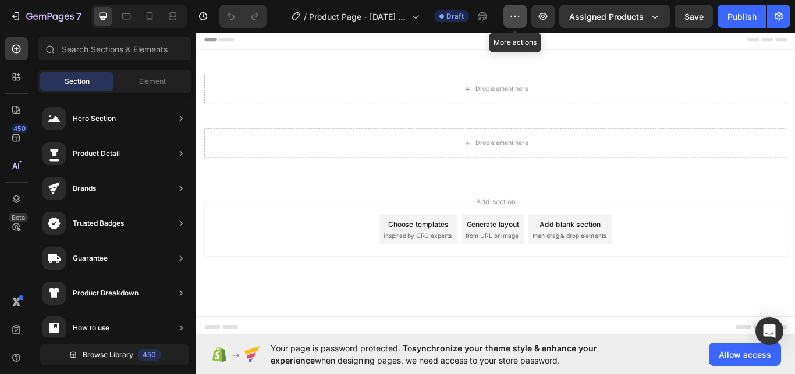
click at [521, 19] on icon "button" at bounding box center [515, 16] width 12 height 12
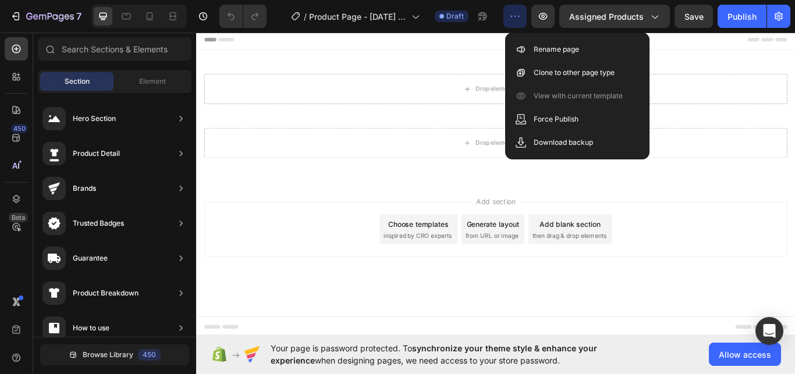
click at [521, 19] on icon "button" at bounding box center [515, 16] width 12 height 12
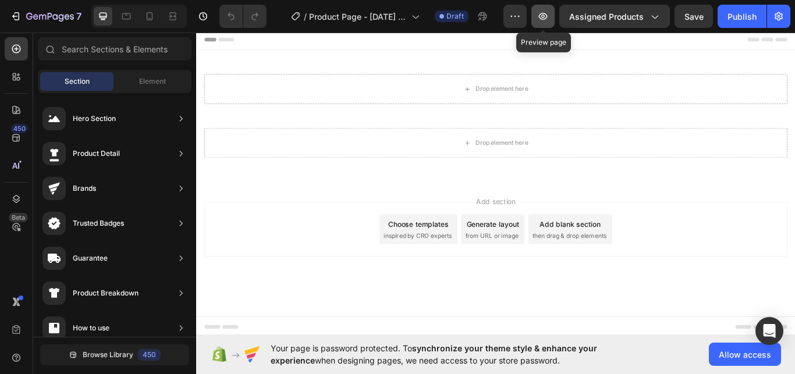
click at [555, 8] on button "button" at bounding box center [543, 16] width 23 height 23
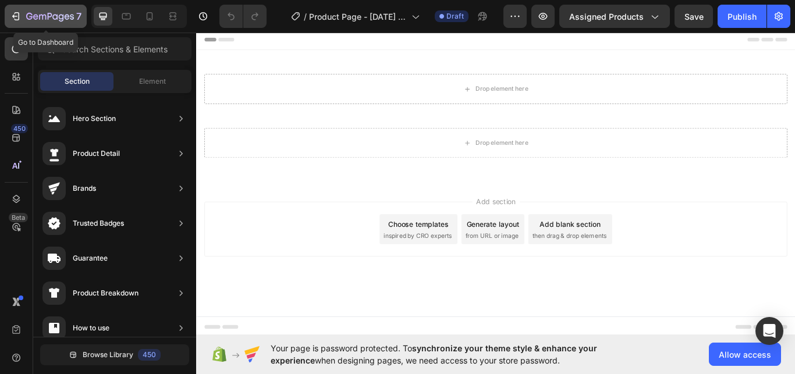
click at [21, 10] on div "7" at bounding box center [46, 16] width 72 height 14
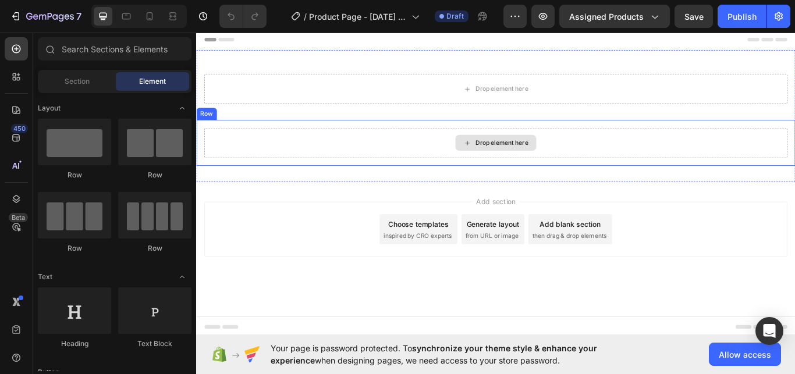
click at [549, 162] on div "Drop element here" at bounding box center [553, 161] width 62 height 9
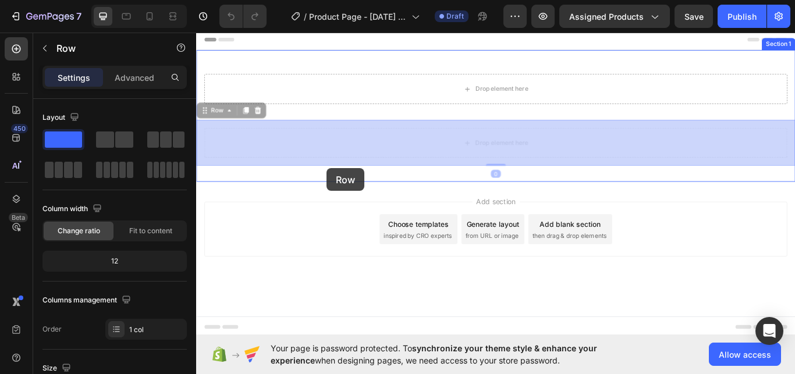
drag, startPoint x: 296, startPoint y: 175, endPoint x: 327, endPoint y: 168, distance: 31.5
click at [327, 168] on div "Header Drop element here Row Row Row 0 Drop element here Row 0 Section 1 Root S…" at bounding box center [545, 190] width 699 height 321
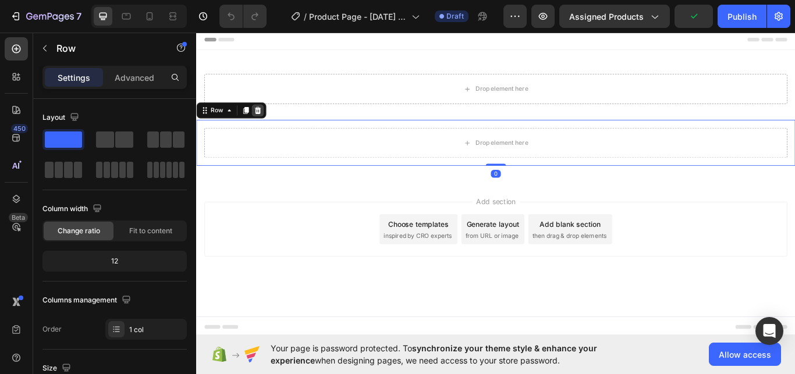
click at [270, 121] on icon at bounding box center [267, 123] width 9 height 9
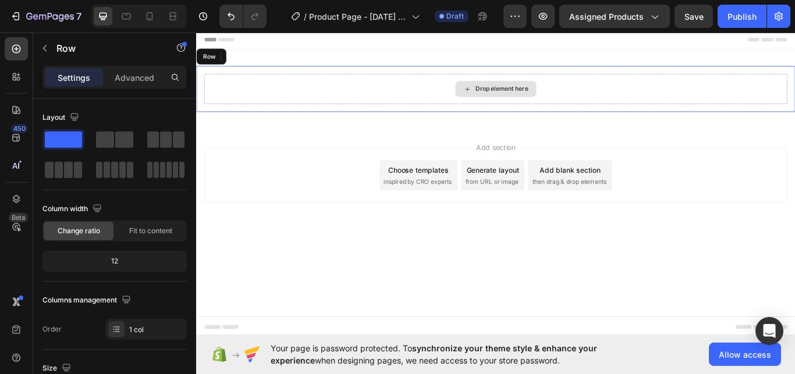
click at [211, 92] on div "Header Drop element here Row Row Section 1 Root Start with Sections from sideba…" at bounding box center [545, 159] width 699 height 258
click at [224, 63] on div "Row" at bounding box center [220, 61] width 19 height 10
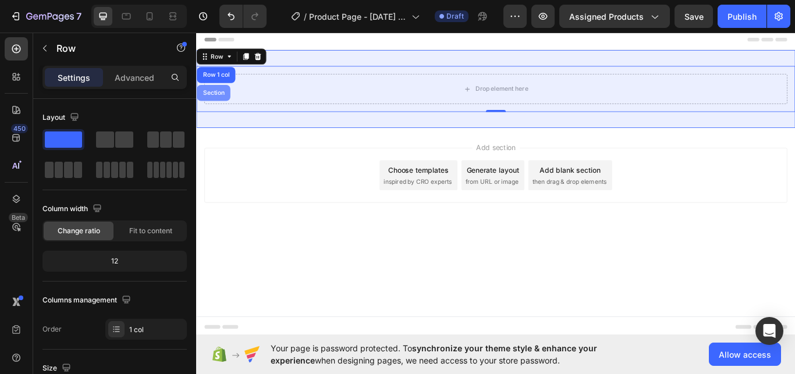
click at [214, 104] on div "Section" at bounding box center [216, 103] width 30 height 7
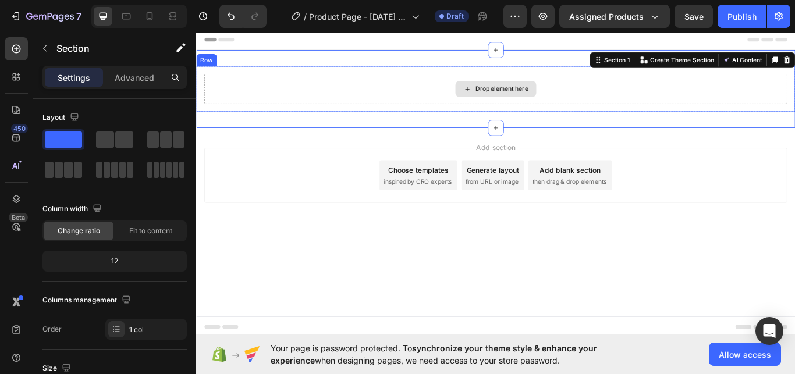
click at [551, 103] on div "Drop element here" at bounding box center [553, 98] width 62 height 9
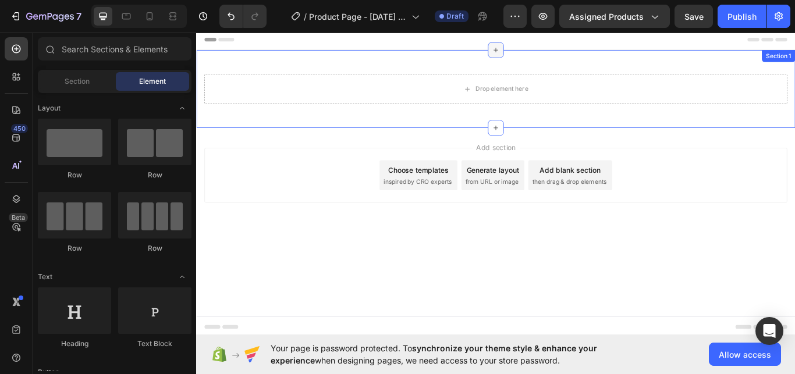
click at [548, 55] on icon at bounding box center [545, 53] width 9 height 9
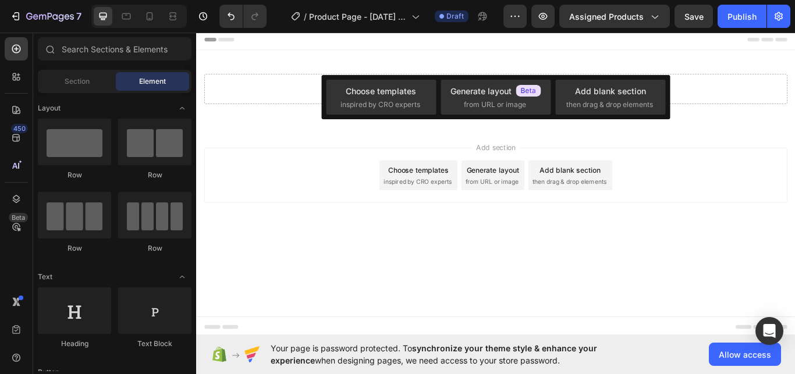
click at [642, 151] on div "Add section Choose templates inspired by CRO experts Generate layout from URL o…" at bounding box center [545, 215] width 699 height 143
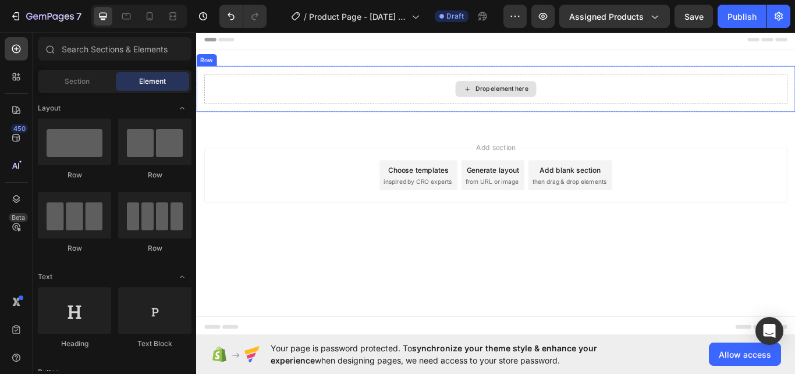
click at [529, 100] on div "Drop element here" at bounding box center [553, 98] width 62 height 9
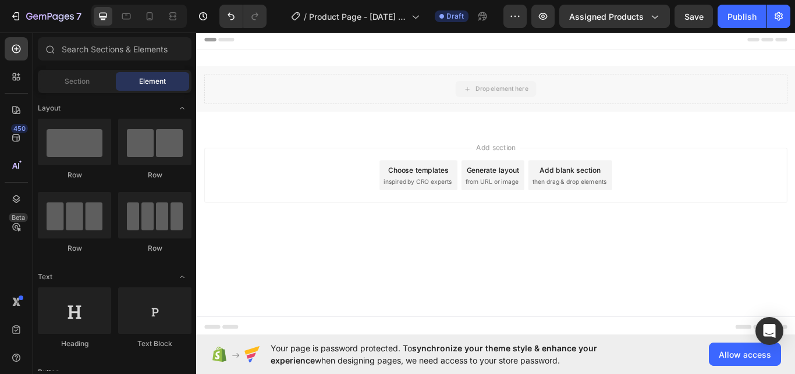
click at [196, 30] on div at bounding box center [196, 30] width 0 height 0
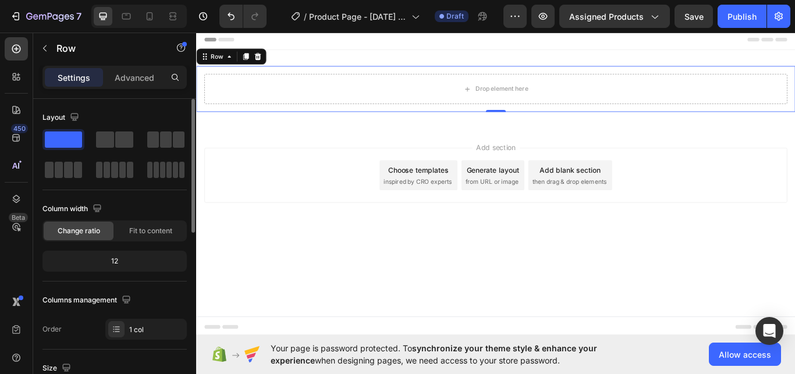
click at [95, 232] on span "Change ratio" at bounding box center [79, 231] width 43 height 10
click at [157, 72] on div "Advanced" at bounding box center [134, 77] width 58 height 19
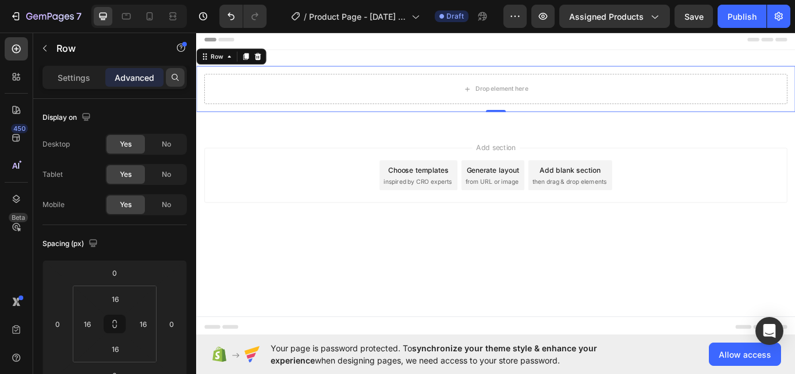
click at [180, 76] on div at bounding box center [175, 77] width 19 height 19
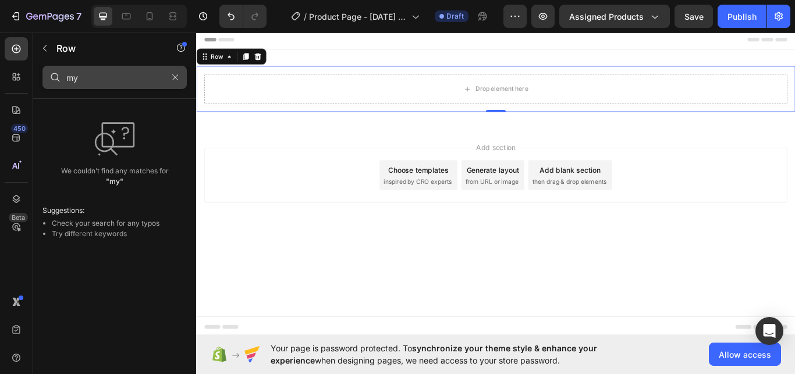
type input "m"
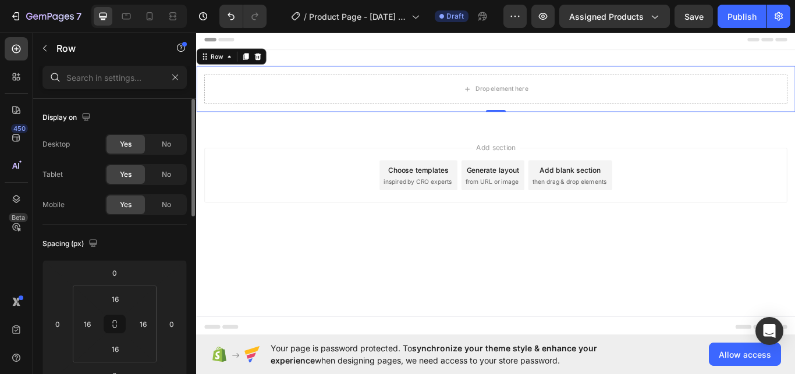
click at [149, 107] on div "Display on Desktop Yes No Tablet Yes No Mobile Yes No" at bounding box center [115, 162] width 144 height 126
click at [89, 74] on p "Settings" at bounding box center [74, 78] width 33 height 12
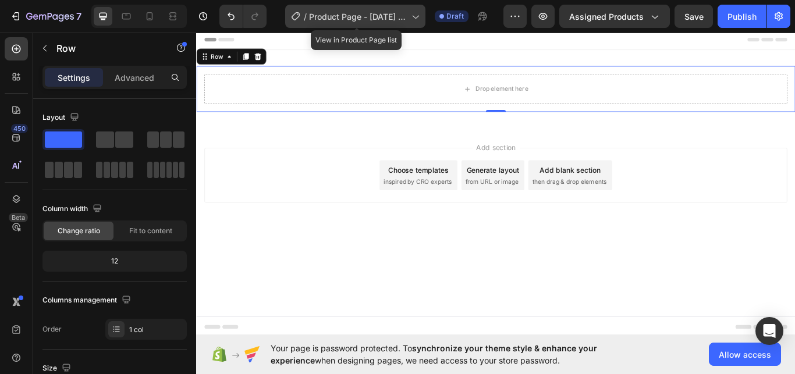
click at [341, 25] on div "/ Product Page - Sep 26, 19:31:43" at bounding box center [355, 16] width 140 height 23
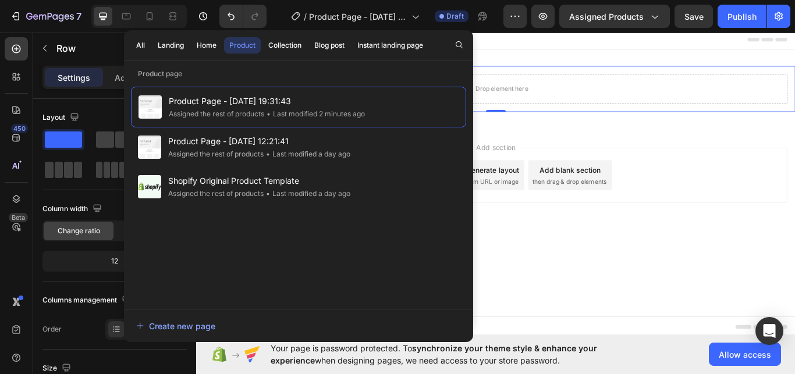
click at [566, 45] on div "Header" at bounding box center [546, 41] width 680 height 23
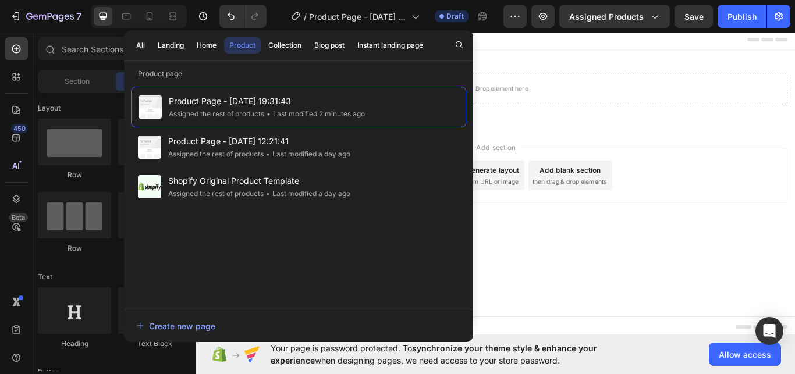
click at [523, 47] on div "Header" at bounding box center [546, 41] width 680 height 23
click at [139, 44] on div "All" at bounding box center [140, 45] width 9 height 10
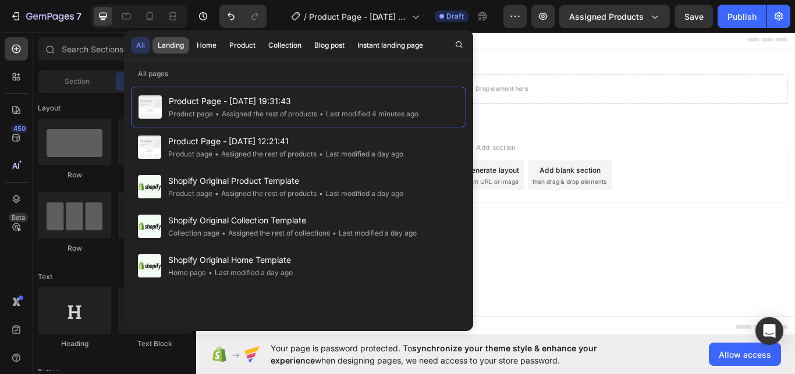
click at [176, 43] on div "Landing" at bounding box center [171, 45] width 26 height 10
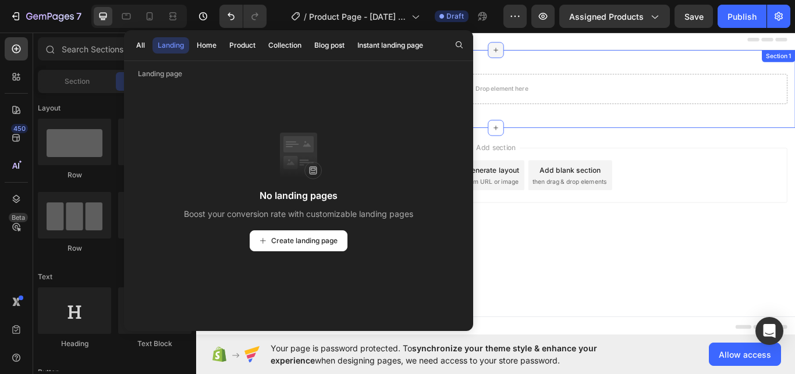
click at [597, 56] on div "Drop element here Row Row Section 1" at bounding box center [545, 99] width 699 height 91
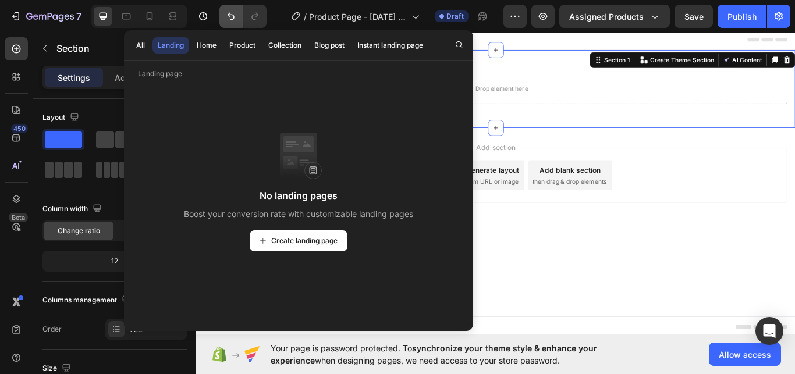
click at [236, 18] on icon "Undo/Redo" at bounding box center [231, 16] width 12 height 12
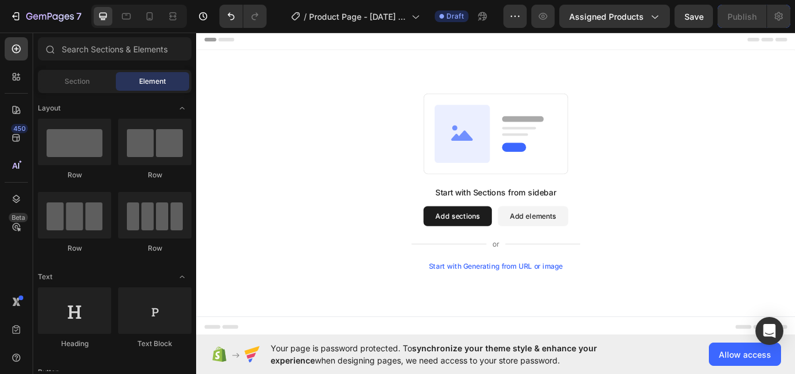
click at [502, 248] on button "Add sections" at bounding box center [501, 247] width 80 height 23
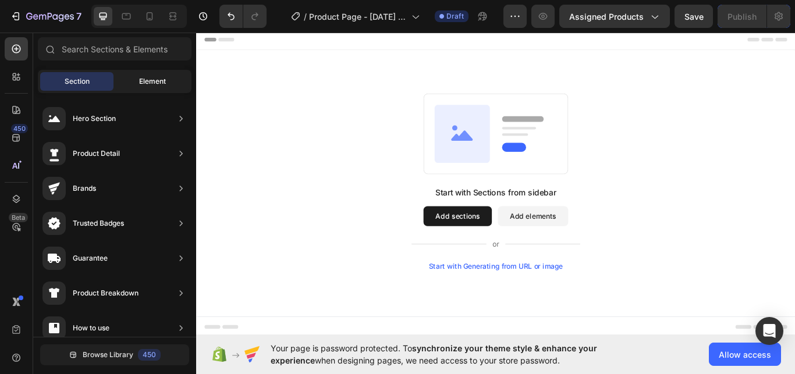
click at [164, 85] on span "Element" at bounding box center [152, 81] width 27 height 10
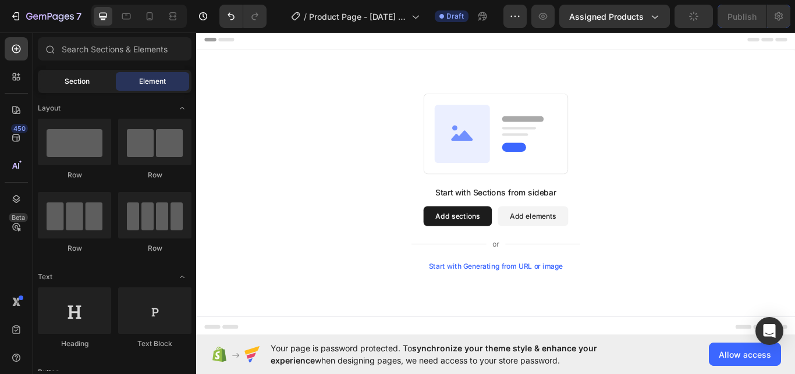
click at [104, 78] on div "Section" at bounding box center [76, 81] width 73 height 19
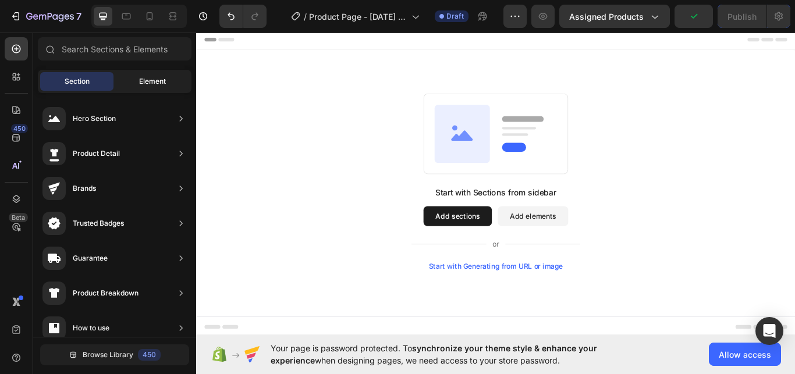
click at [132, 83] on div "Element" at bounding box center [152, 81] width 73 height 19
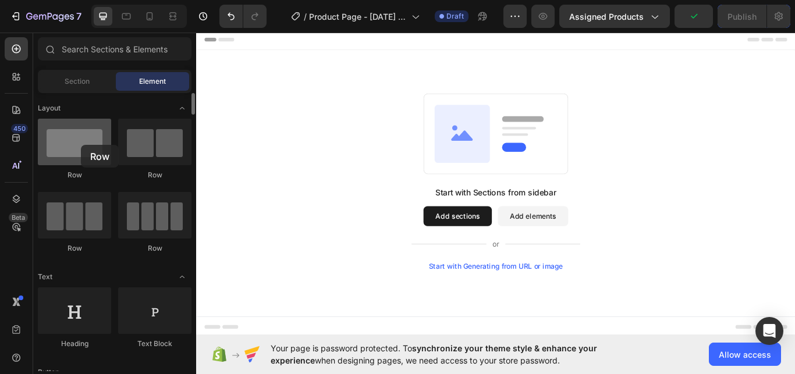
click at [81, 145] on div at bounding box center [74, 142] width 73 height 47
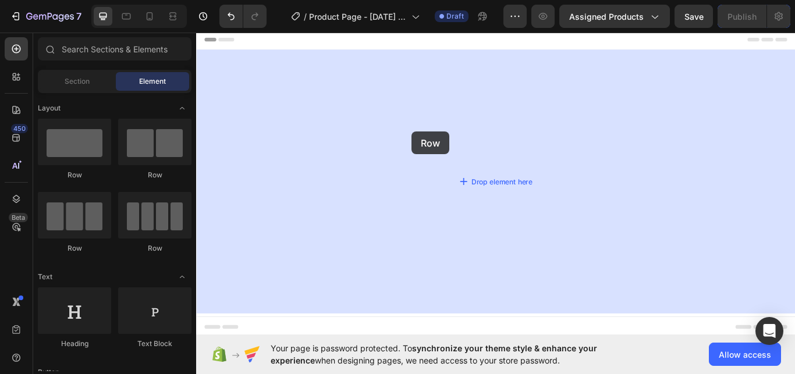
drag, startPoint x: 280, startPoint y: 175, endPoint x: 412, endPoint y: 132, distance: 138.5
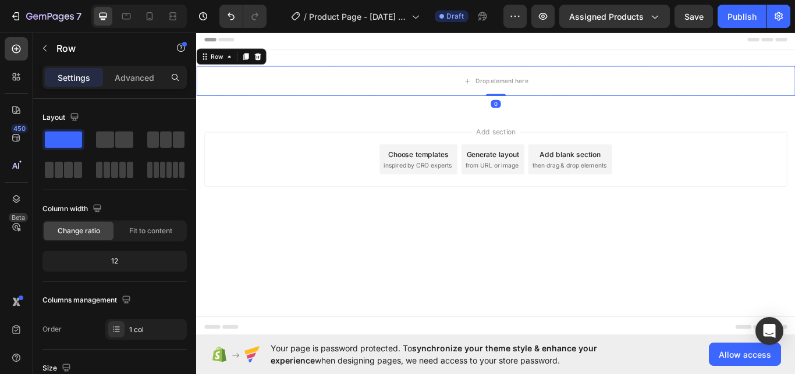
drag, startPoint x: 550, startPoint y: 116, endPoint x: 604, endPoint y: 70, distance: 70.6
click at [604, 70] on div "Drop element here Row 0 Section 1" at bounding box center [545, 90] width 699 height 72
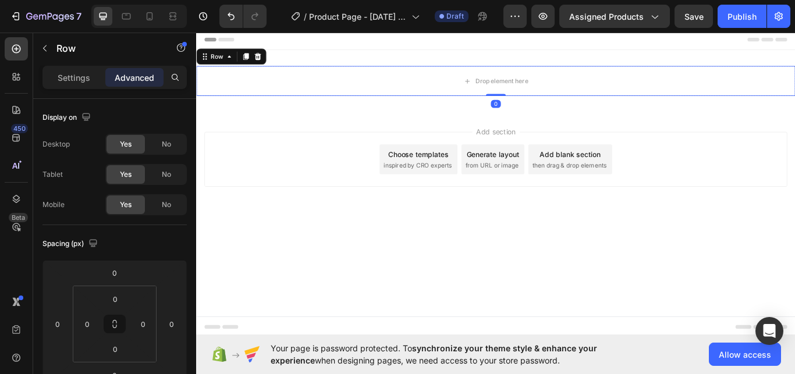
click at [281, 188] on div "Add section Choose templates inspired by CRO experts Generate layout from URL o…" at bounding box center [546, 181] width 680 height 64
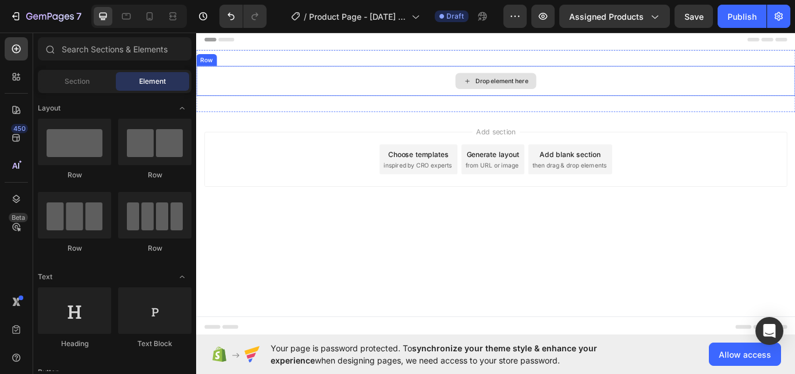
click at [546, 92] on div "Drop element here" at bounding box center [553, 89] width 62 height 9
click at [81, 90] on div "Section" at bounding box center [76, 81] width 73 height 19
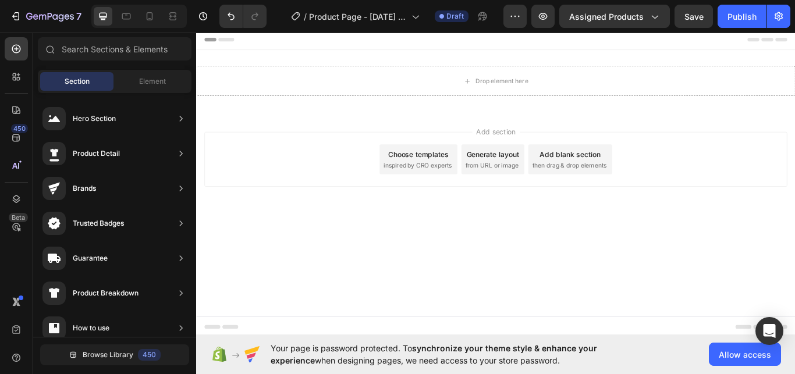
click at [530, 238] on div "Add section Choose templates inspired by CRO experts Generate layout from URL o…" at bounding box center [545, 197] width 699 height 143
click at [520, 94] on div "Drop element here" at bounding box center [545, 89] width 94 height 19
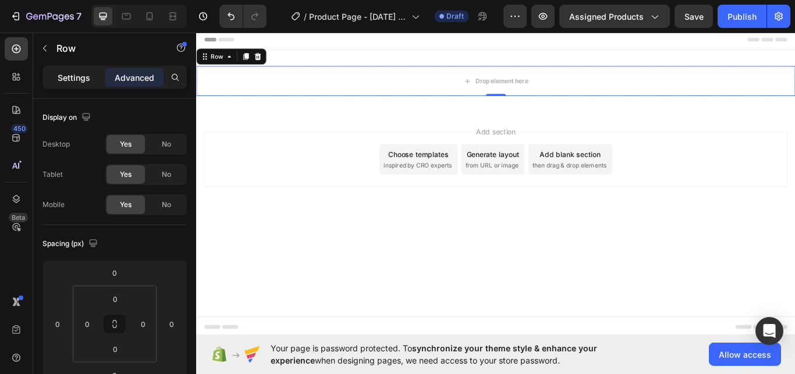
click at [98, 75] on div "Settings" at bounding box center [74, 77] width 58 height 19
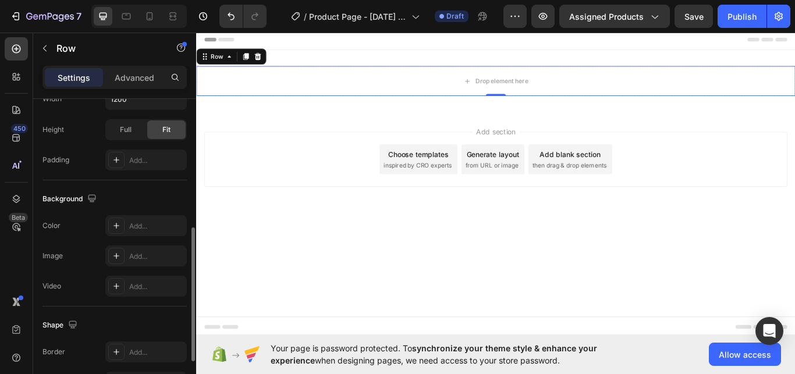
scroll to position [402, 0]
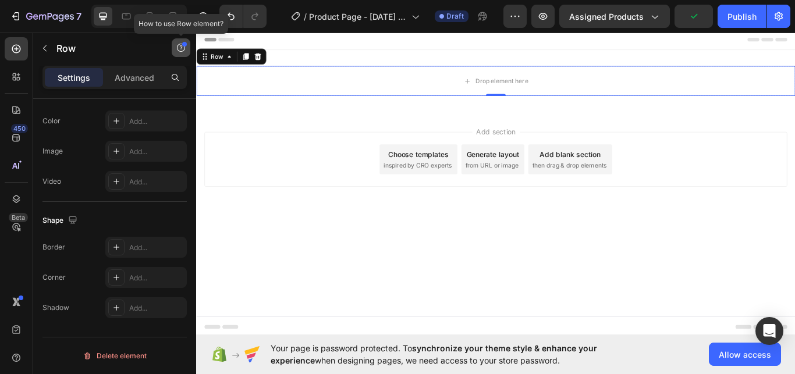
click at [181, 50] on icon "button" at bounding box center [180, 47] width 9 height 9
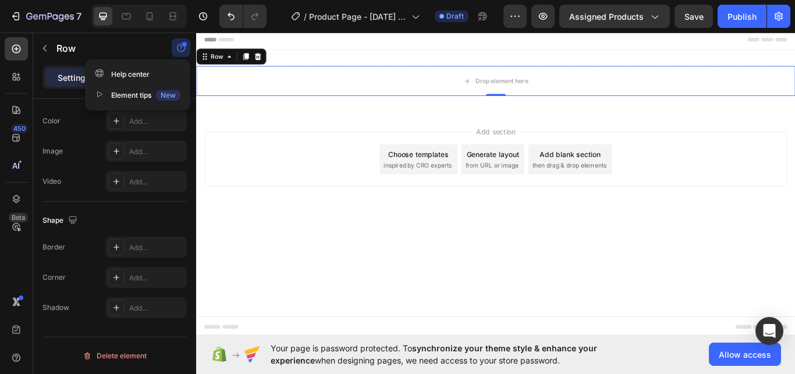
drag, startPoint x: 178, startPoint y: 47, endPoint x: 5, endPoint y: 27, distance: 173.5
click at [178, 47] on icon "button" at bounding box center [181, 48] width 8 height 8
click at [221, 60] on div "Row" at bounding box center [220, 61] width 19 height 10
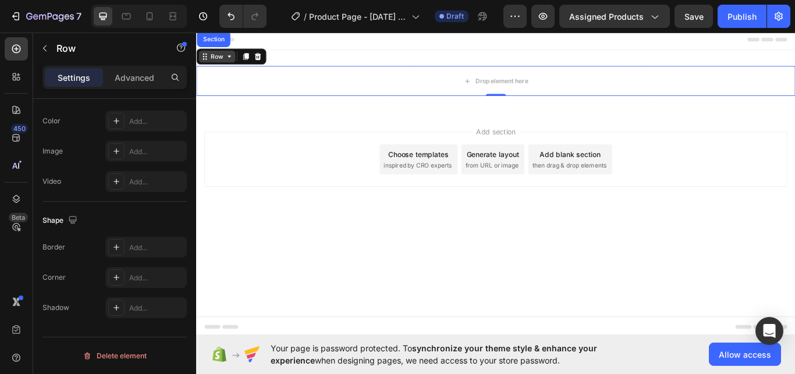
click at [225, 61] on div "Row" at bounding box center [220, 61] width 19 height 10
click at [246, 59] on div "Row" at bounding box center [237, 61] width 82 height 19
click at [254, 58] on icon at bounding box center [254, 61] width 6 height 8
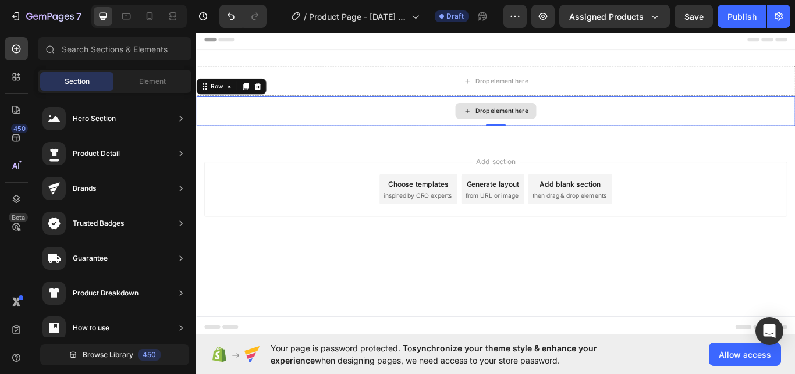
click at [548, 128] on div "Drop element here" at bounding box center [553, 124] width 62 height 9
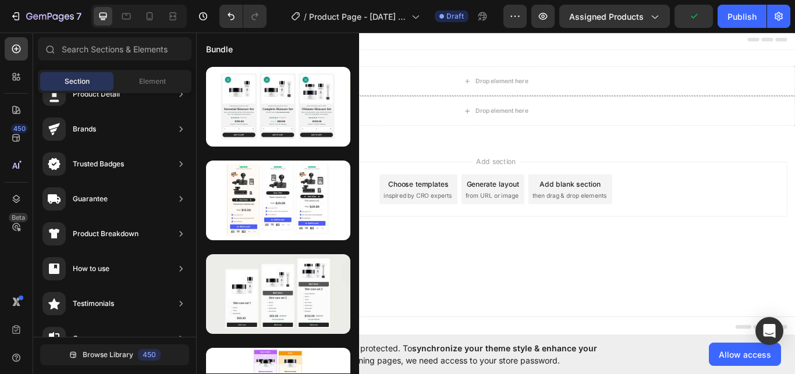
scroll to position [356, 0]
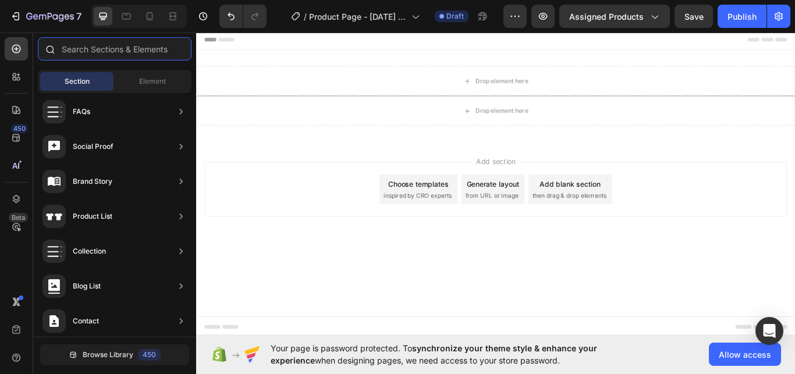
click at [113, 46] on input "text" at bounding box center [115, 48] width 154 height 23
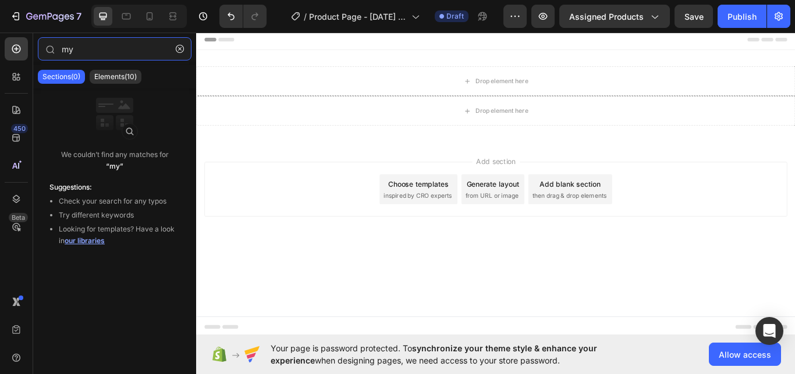
type input "my"
click at [87, 240] on span "our libraries" at bounding box center [85, 240] width 40 height 9
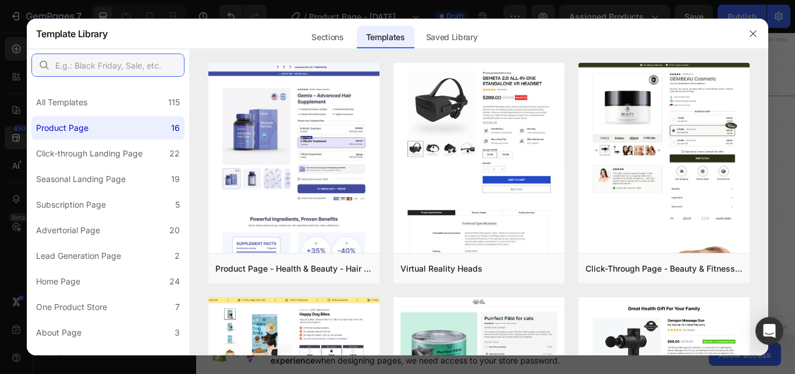
click at [118, 68] on input "text" at bounding box center [107, 65] width 153 height 23
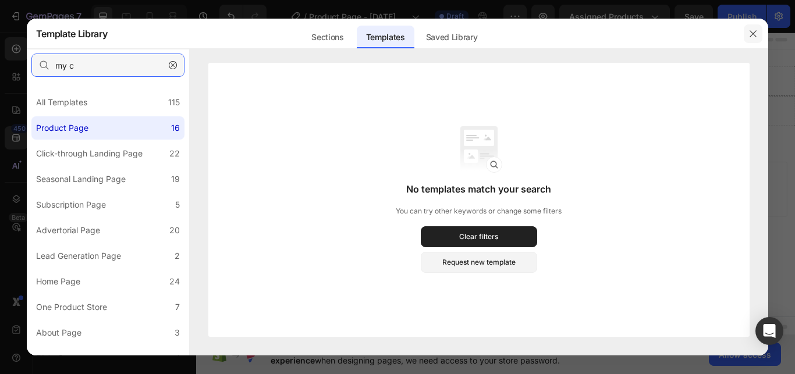
type input "my c"
click at [757, 27] on button "button" at bounding box center [753, 33] width 19 height 19
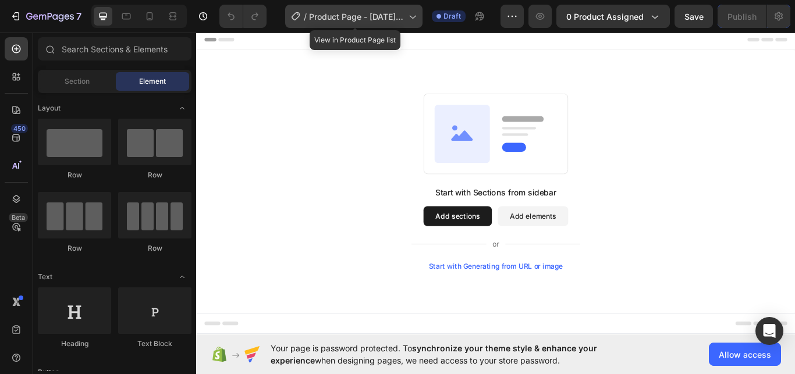
click at [380, 13] on span "Product Page - [DATE] 20:05:36" at bounding box center [356, 16] width 95 height 12
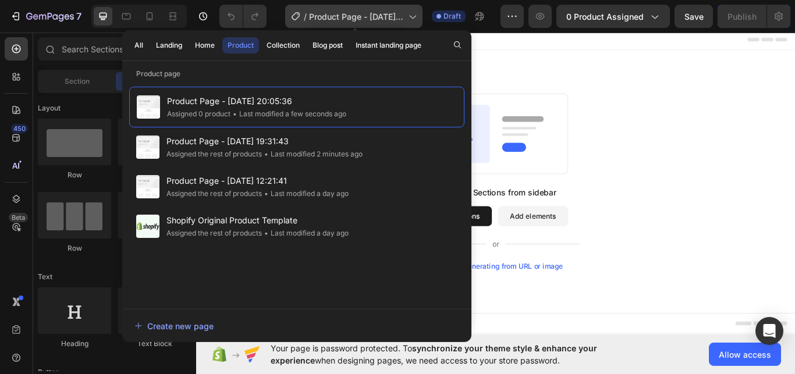
click at [391, 13] on span "Product Page - [DATE] 20:05:36" at bounding box center [356, 16] width 95 height 12
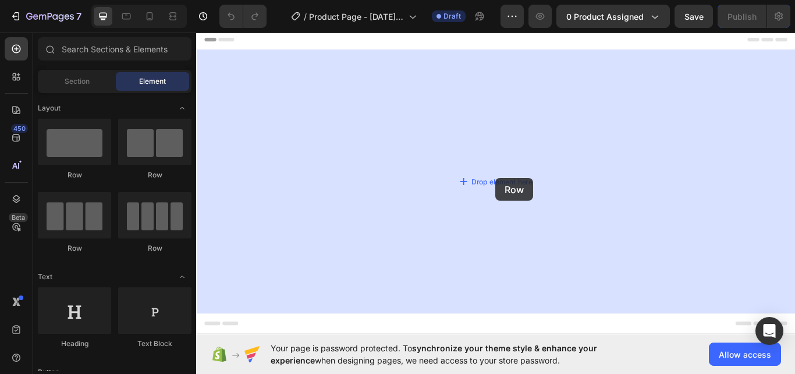
drag, startPoint x: 262, startPoint y: 175, endPoint x: 495, endPoint y: 178, distance: 233.5
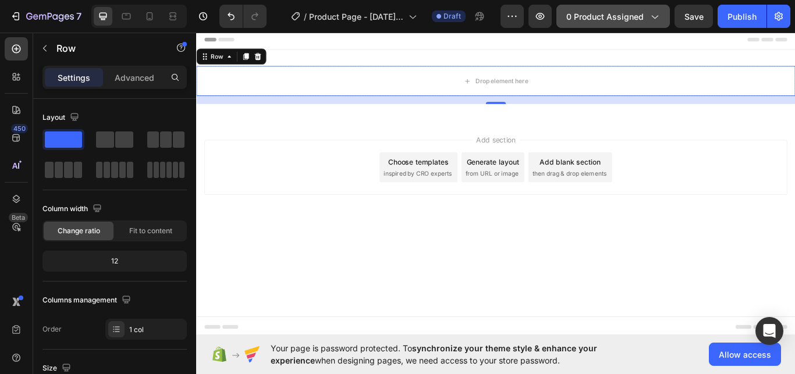
click at [621, 18] on span "0 product assigned" at bounding box center [604, 16] width 77 height 12
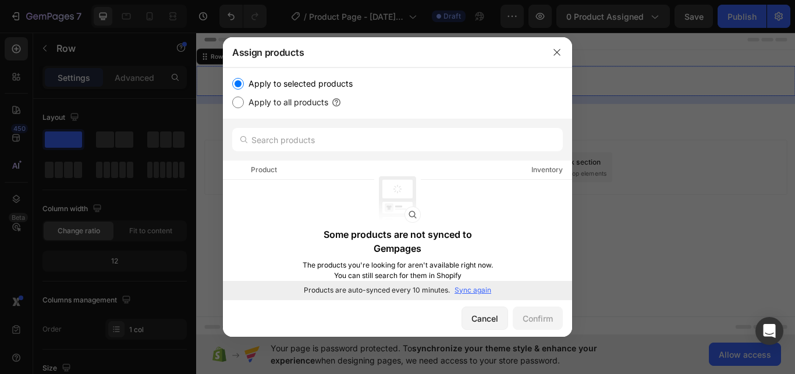
click at [238, 103] on input "Apply to all products" at bounding box center [238, 103] width 12 height 12
radio input "true"
click at [534, 323] on div "Confirm" at bounding box center [538, 319] width 30 height 12
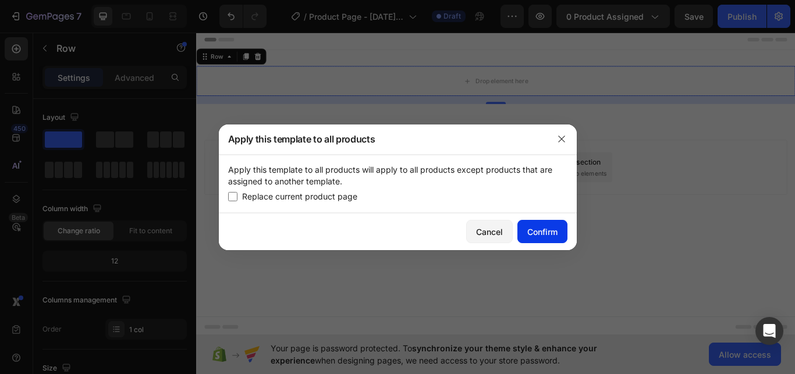
click at [543, 229] on div "Confirm" at bounding box center [542, 232] width 30 height 12
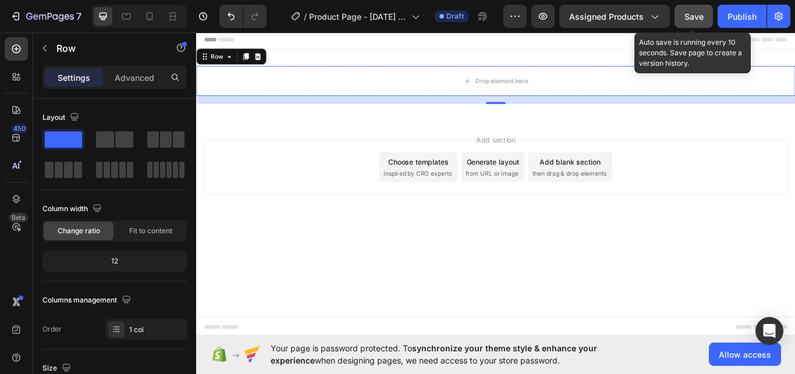
click at [693, 13] on span "Save" at bounding box center [694, 17] width 19 height 10
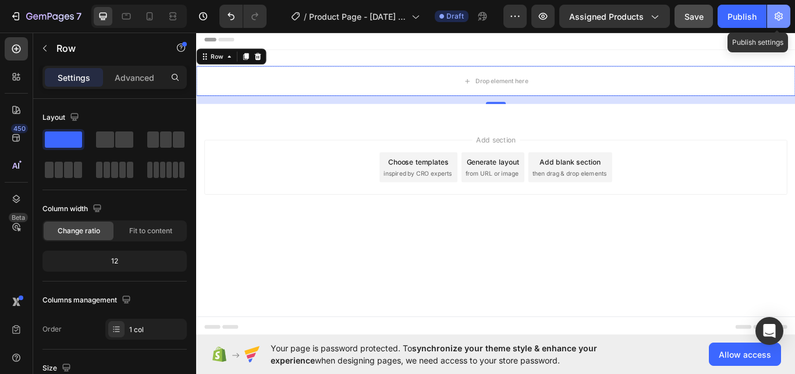
click at [782, 13] on icon "button" at bounding box center [779, 16] width 8 height 9
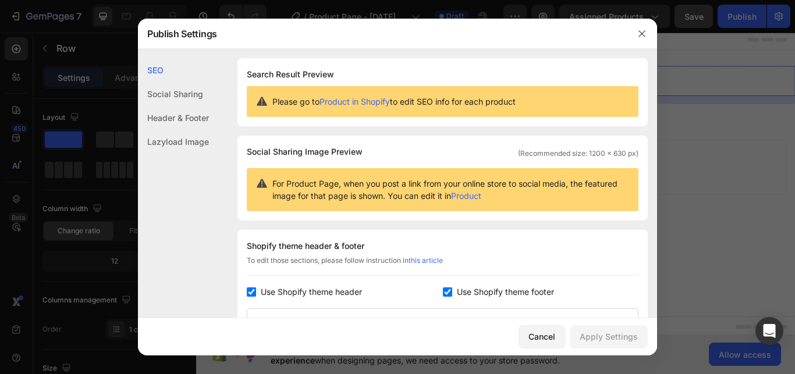
click at [443, 292] on input "checkbox" at bounding box center [447, 292] width 9 height 9
click at [443, 293] on input "checkbox" at bounding box center [447, 292] width 9 height 9
checkbox input "true"
click at [253, 293] on input "checkbox" at bounding box center [251, 292] width 9 height 9
checkbox input "false"
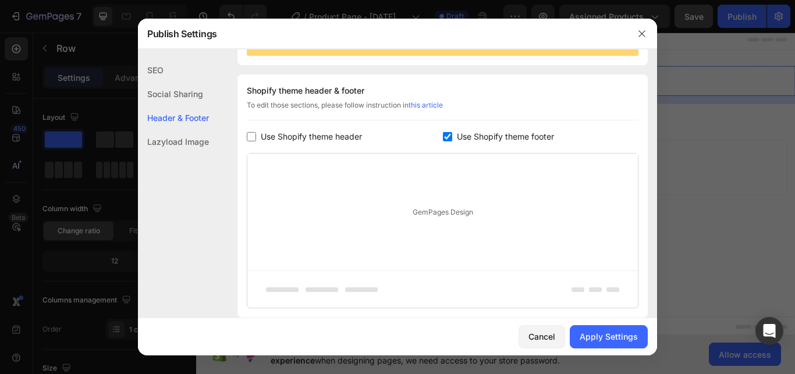
scroll to position [228, 0]
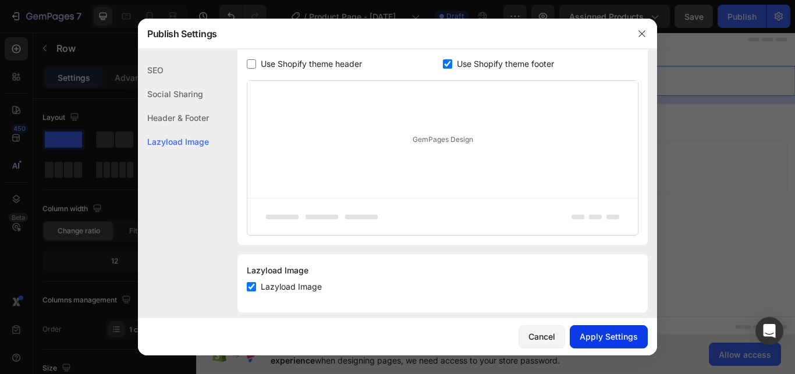
click at [603, 332] on div "Apply Settings" at bounding box center [609, 337] width 58 height 12
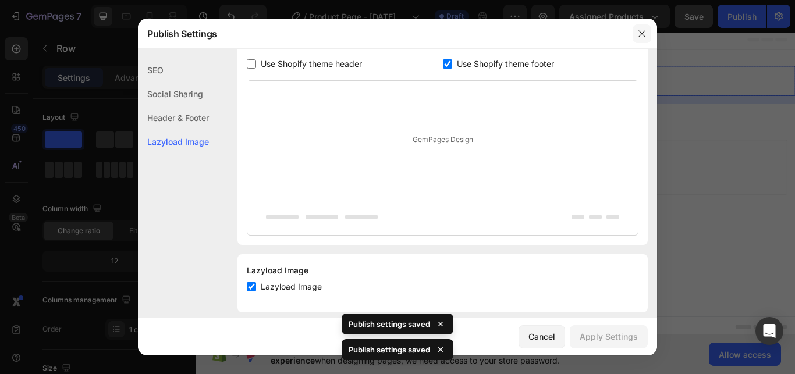
click at [645, 32] on icon "button" at bounding box center [642, 33] width 9 height 9
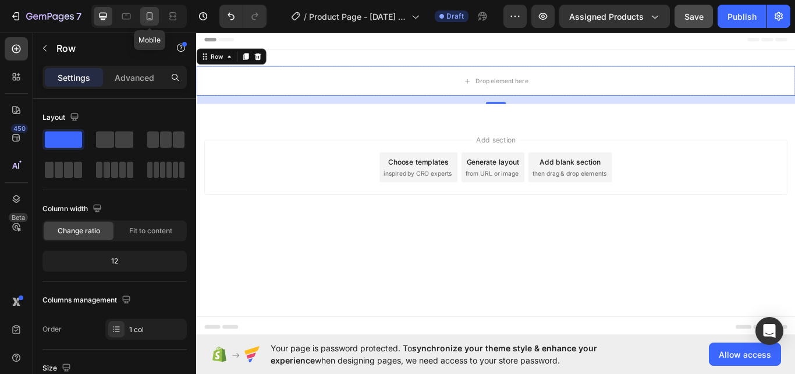
click at [148, 15] on icon at bounding box center [150, 16] width 12 height 12
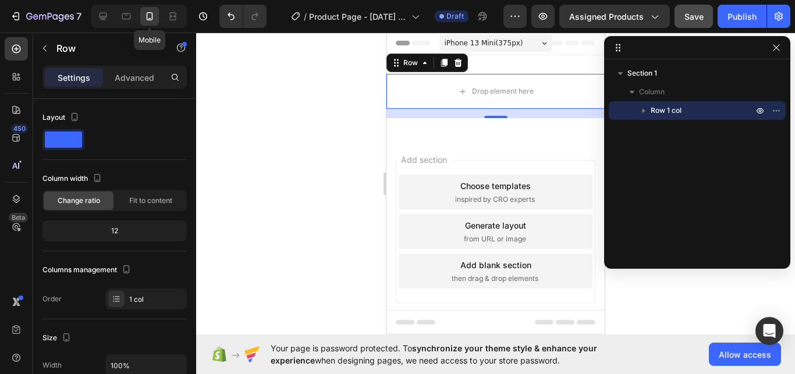
scroll to position [2, 0]
click at [102, 17] on icon at bounding box center [104, 17] width 8 height 8
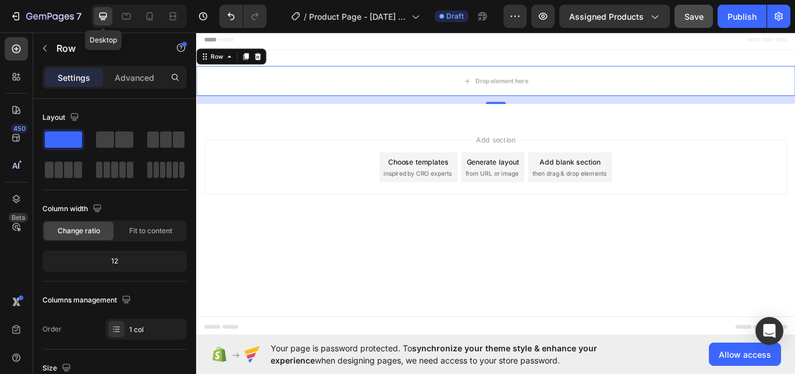
type input "1200"
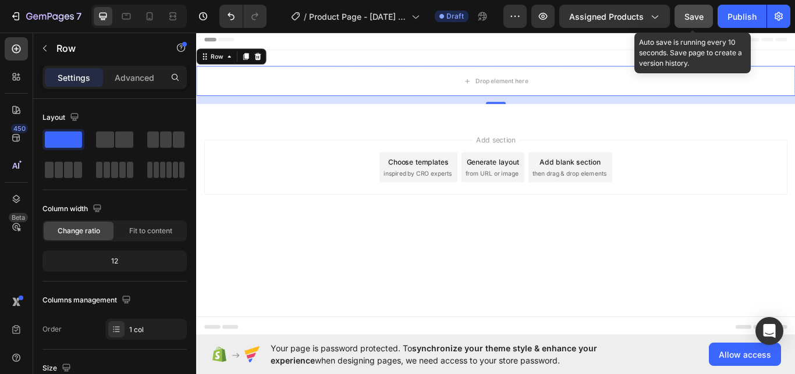
click at [692, 19] on span "Save" at bounding box center [694, 17] width 19 height 10
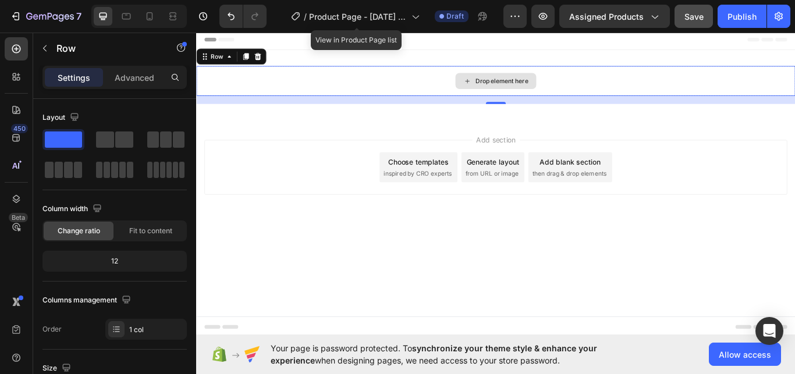
click at [526, 87] on div "Drop element here" at bounding box center [553, 89] width 62 height 9
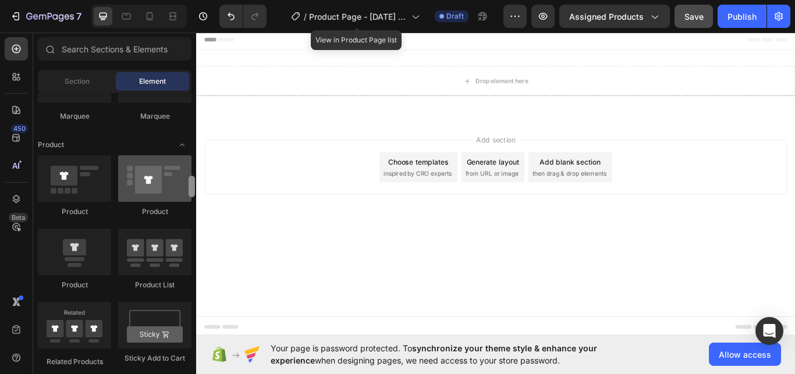
scroll to position [1417, 0]
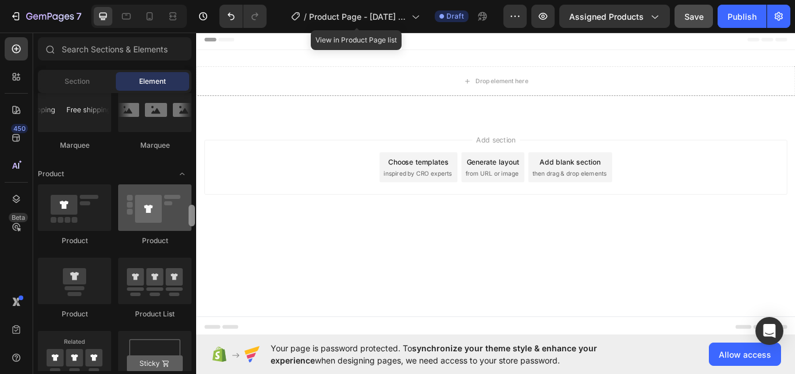
drag, startPoint x: 190, startPoint y: 123, endPoint x: 175, endPoint y: 211, distance: 89.7
click at [175, 211] on div "Layout Row Row Row Row Text Heading Text Block Button Button Button Media Image…" at bounding box center [114, 232] width 163 height 278
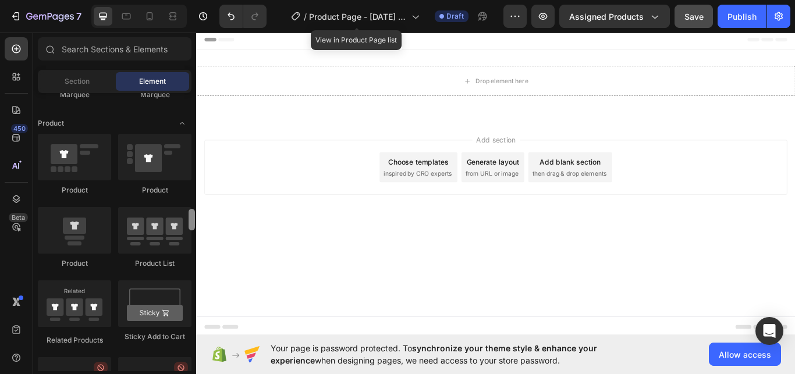
scroll to position [1438, 0]
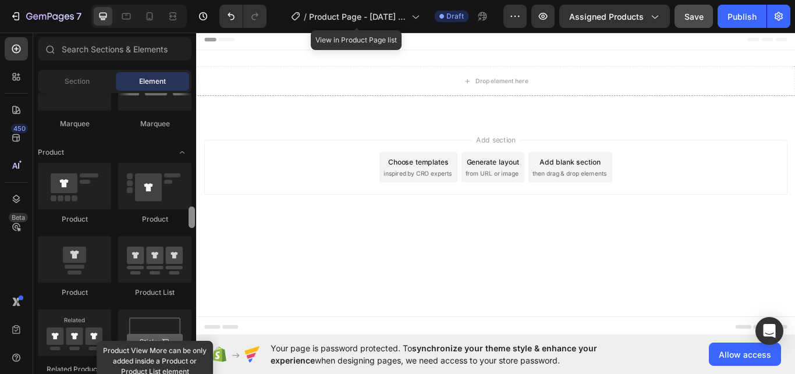
drag, startPoint x: 192, startPoint y: 214, endPoint x: 186, endPoint y: 220, distance: 8.7
click at [186, 220] on div "Layout Row Row Row Row Text Heading Text Block Button Button Button Media Image…" at bounding box center [114, 232] width 163 height 278
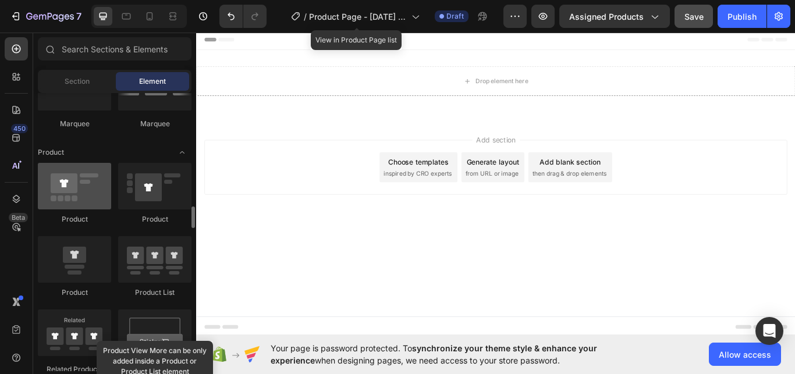
click at [74, 206] on div at bounding box center [74, 186] width 73 height 47
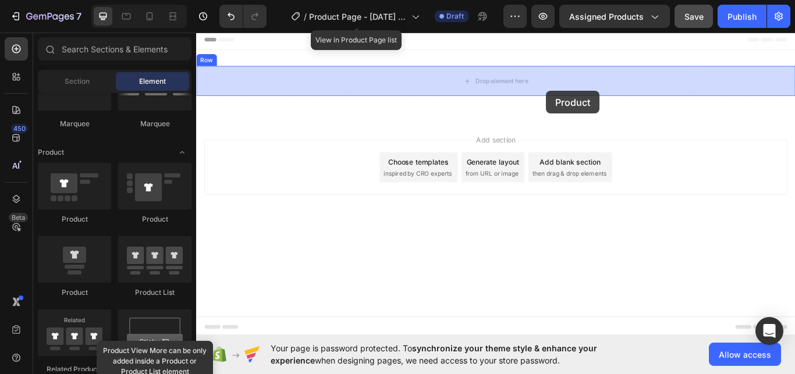
drag, startPoint x: 284, startPoint y: 217, endPoint x: 544, endPoint y: 96, distance: 286.5
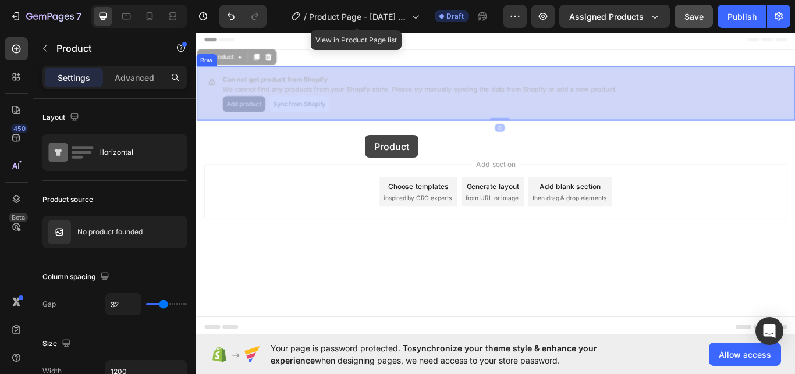
drag, startPoint x: 248, startPoint y: 114, endPoint x: 362, endPoint y: 142, distance: 117.6
click at [362, 142] on div "Header Can not get product from Shopify We cannot find any products from your S…" at bounding box center [545, 168] width 699 height 277
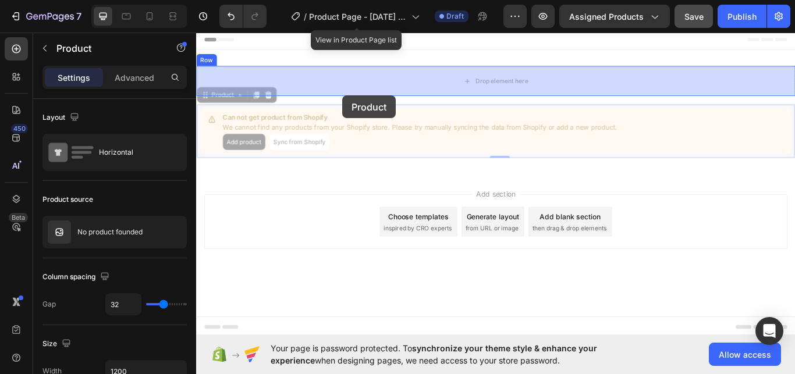
drag, startPoint x: 330, startPoint y: 141, endPoint x: 342, endPoint y: 104, distance: 39.6
click at [342, 95] on div "Header Drop element here Row Can not get product from Shopify We cannot find an…" at bounding box center [545, 186] width 699 height 312
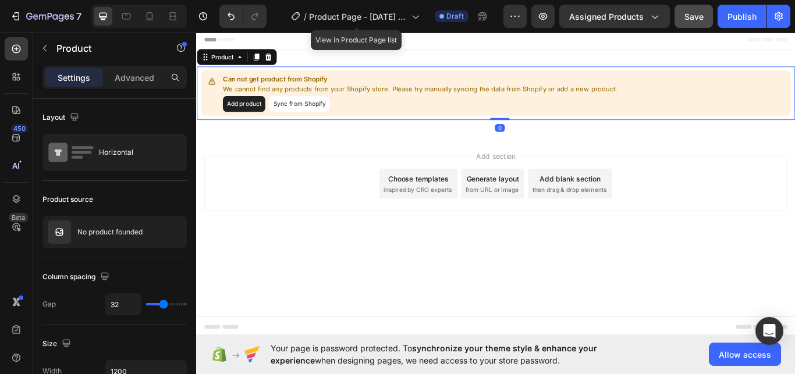
click at [327, 115] on button "Sync from Shopify" at bounding box center [316, 116] width 70 height 19
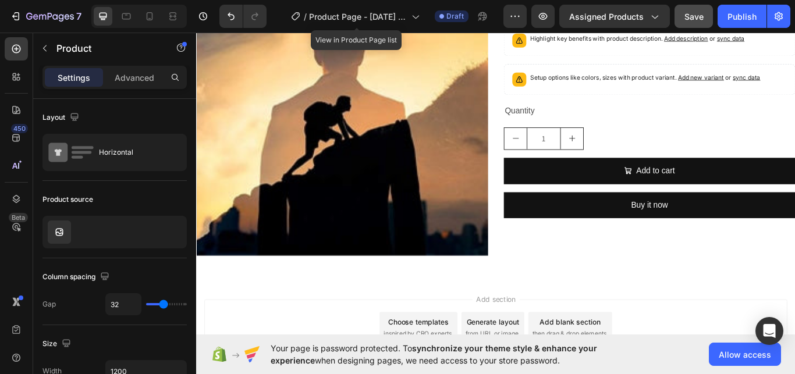
scroll to position [0, 0]
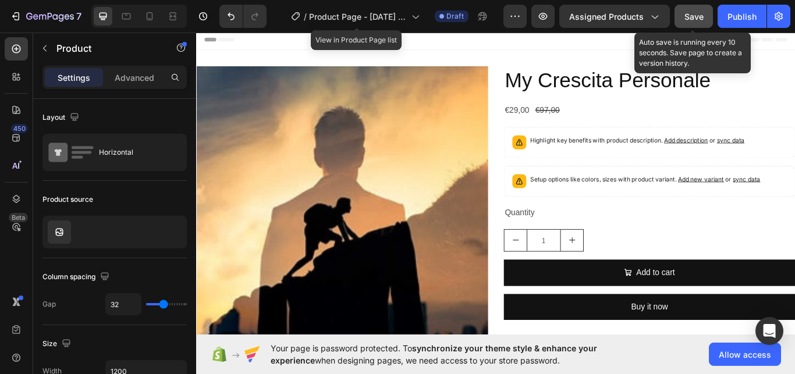
click at [695, 20] on span "Save" at bounding box center [694, 17] width 19 height 10
